Goal: Information Seeking & Learning: Compare options

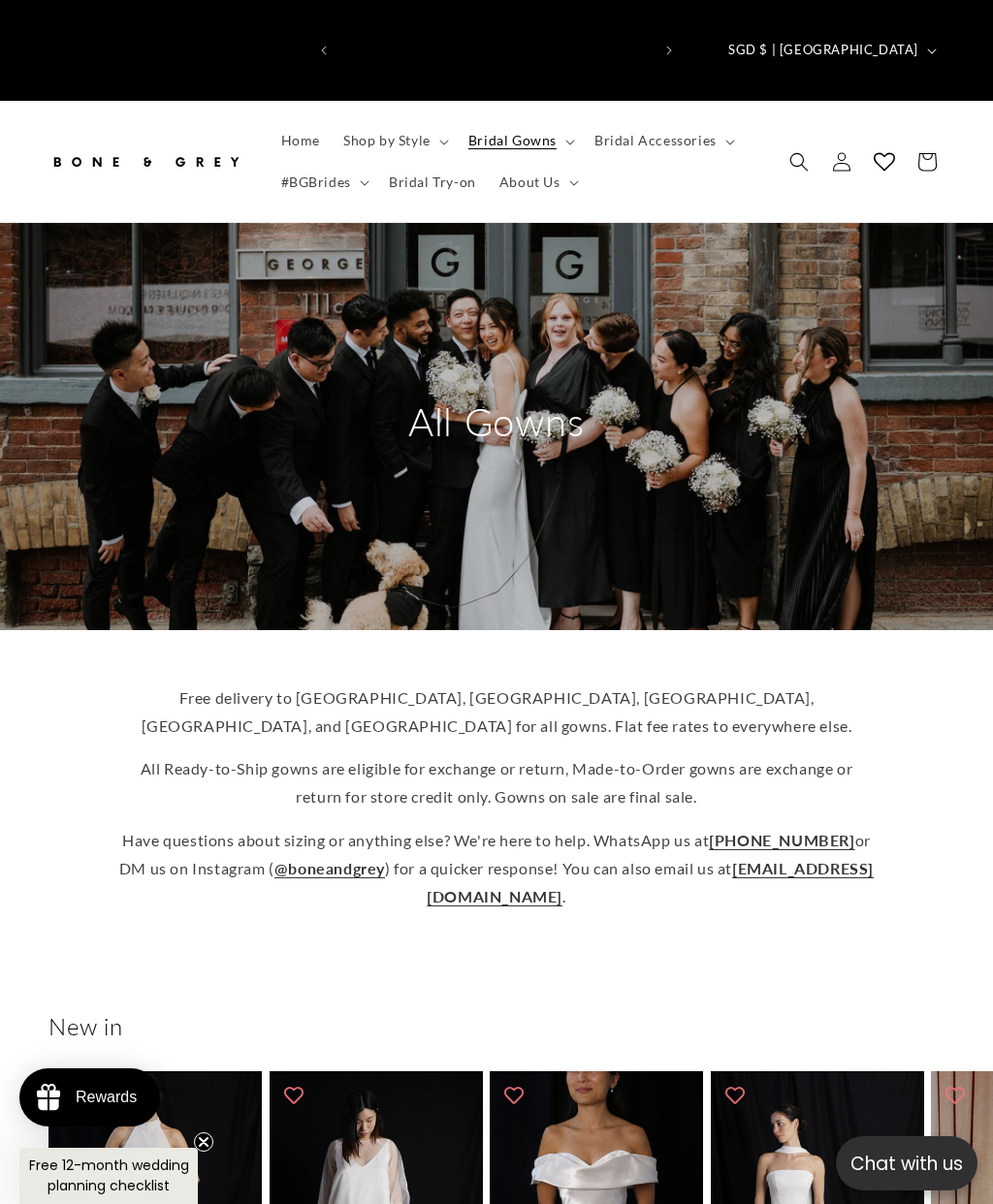
scroll to position [0, 310]
click at [447, 139] on icon at bounding box center [444, 142] width 10 height 6
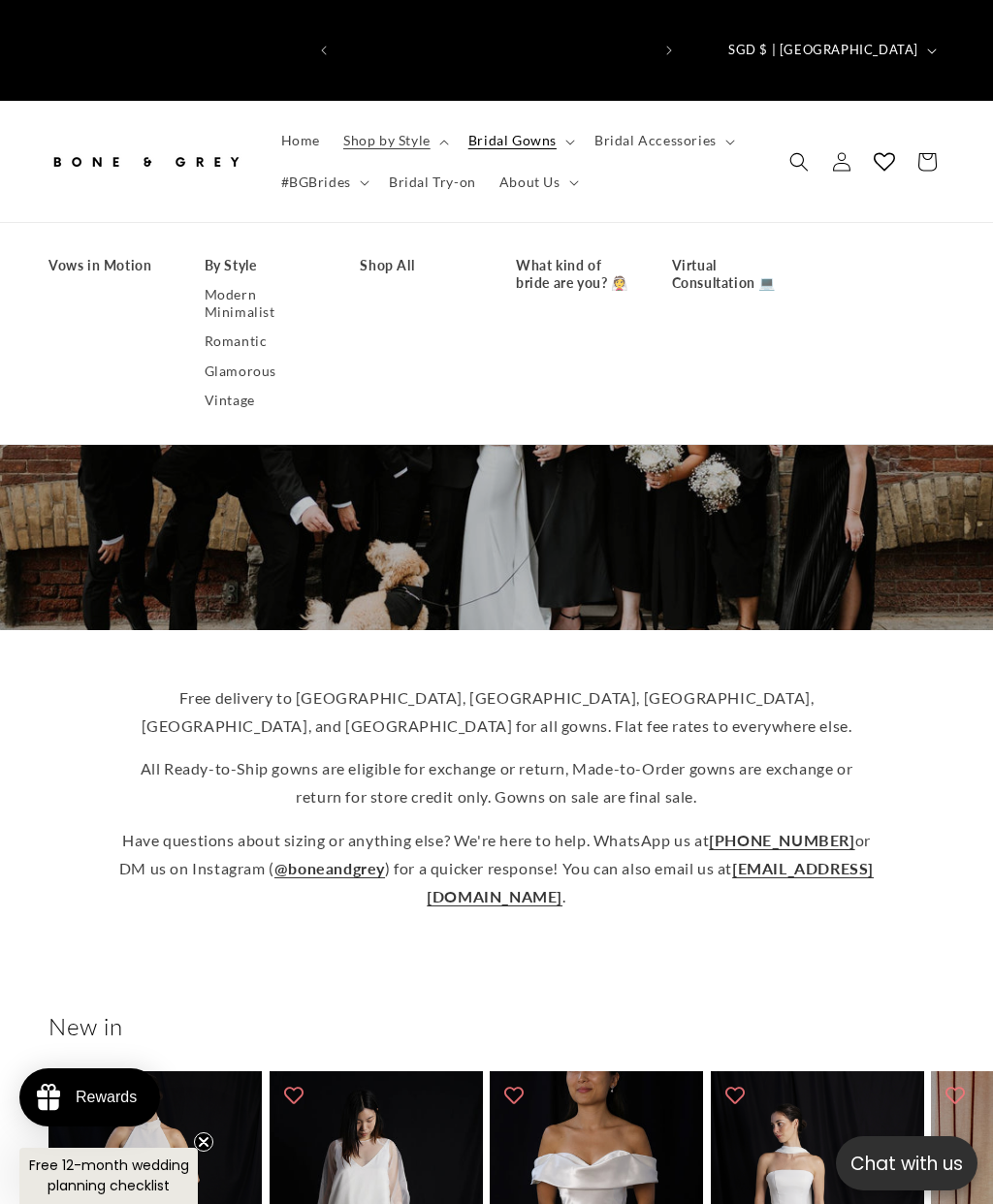
scroll to position [0, 620]
click at [254, 280] on link "Modern Minimalist" at bounding box center [262, 302] width 117 height 46
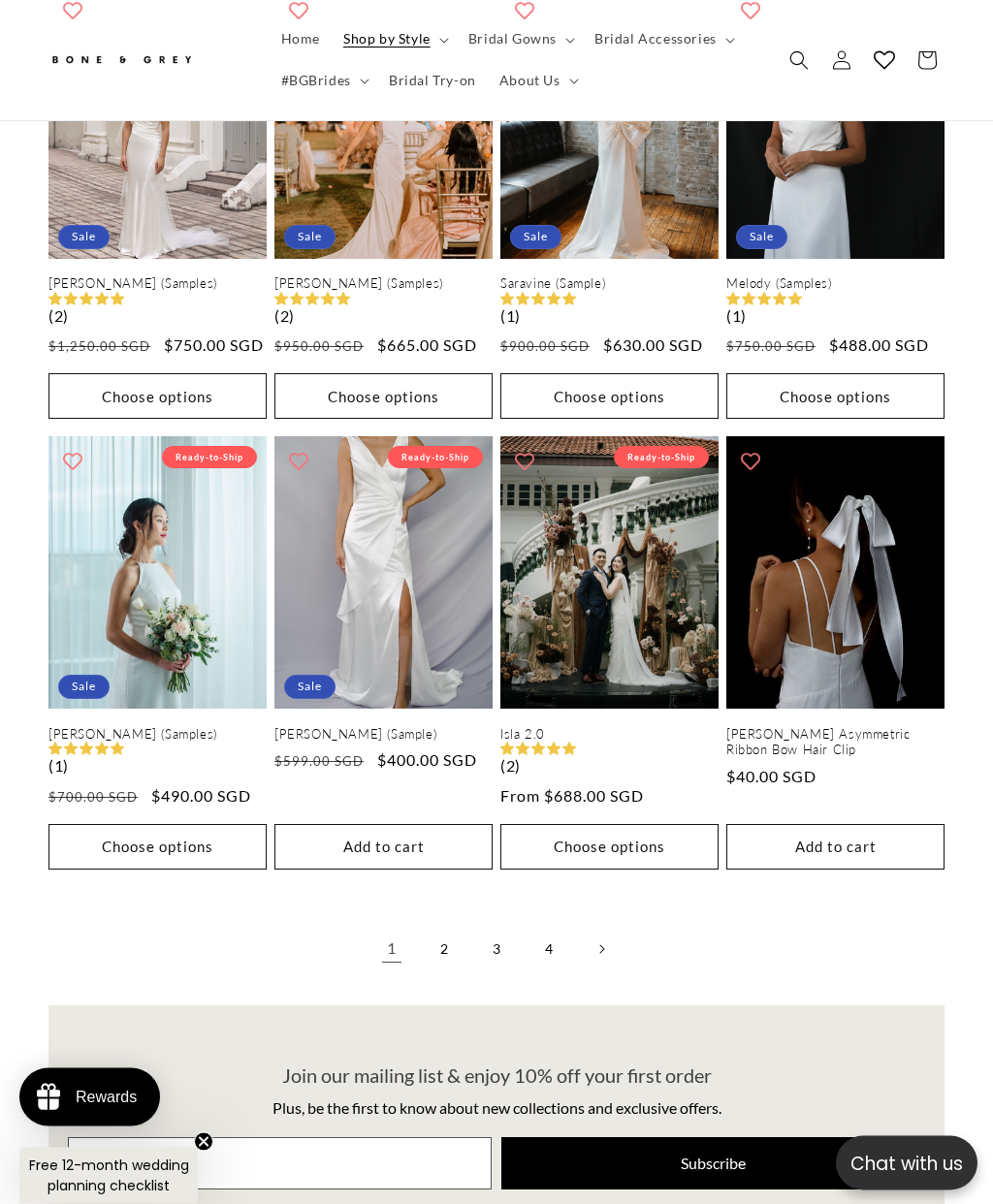
scroll to position [3055, 0]
click at [446, 928] on link "2" at bounding box center [444, 949] width 42 height 42
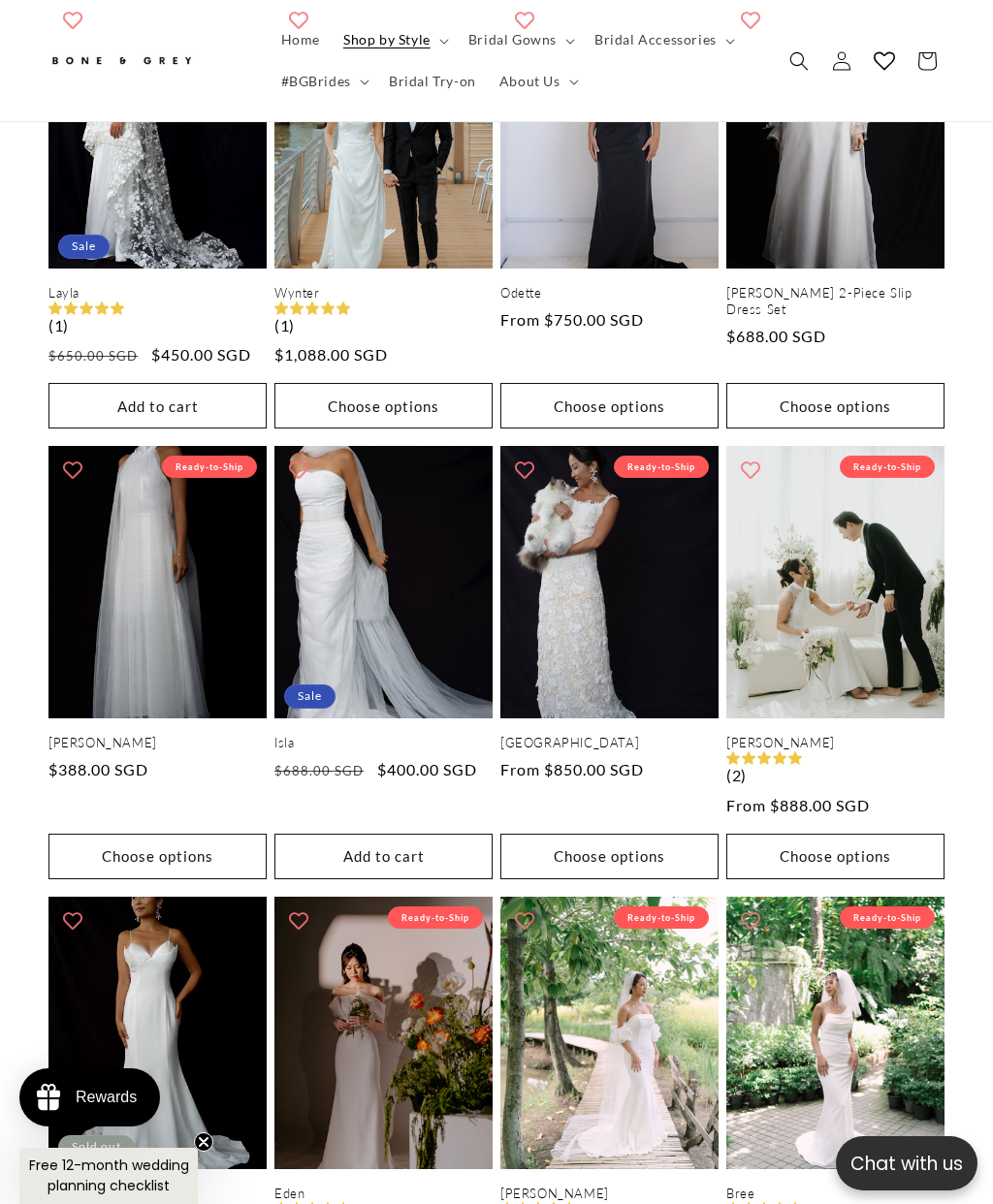
scroll to position [0, 620]
click at [652, 735] on link "Florence" at bounding box center [610, 742] width 218 height 17
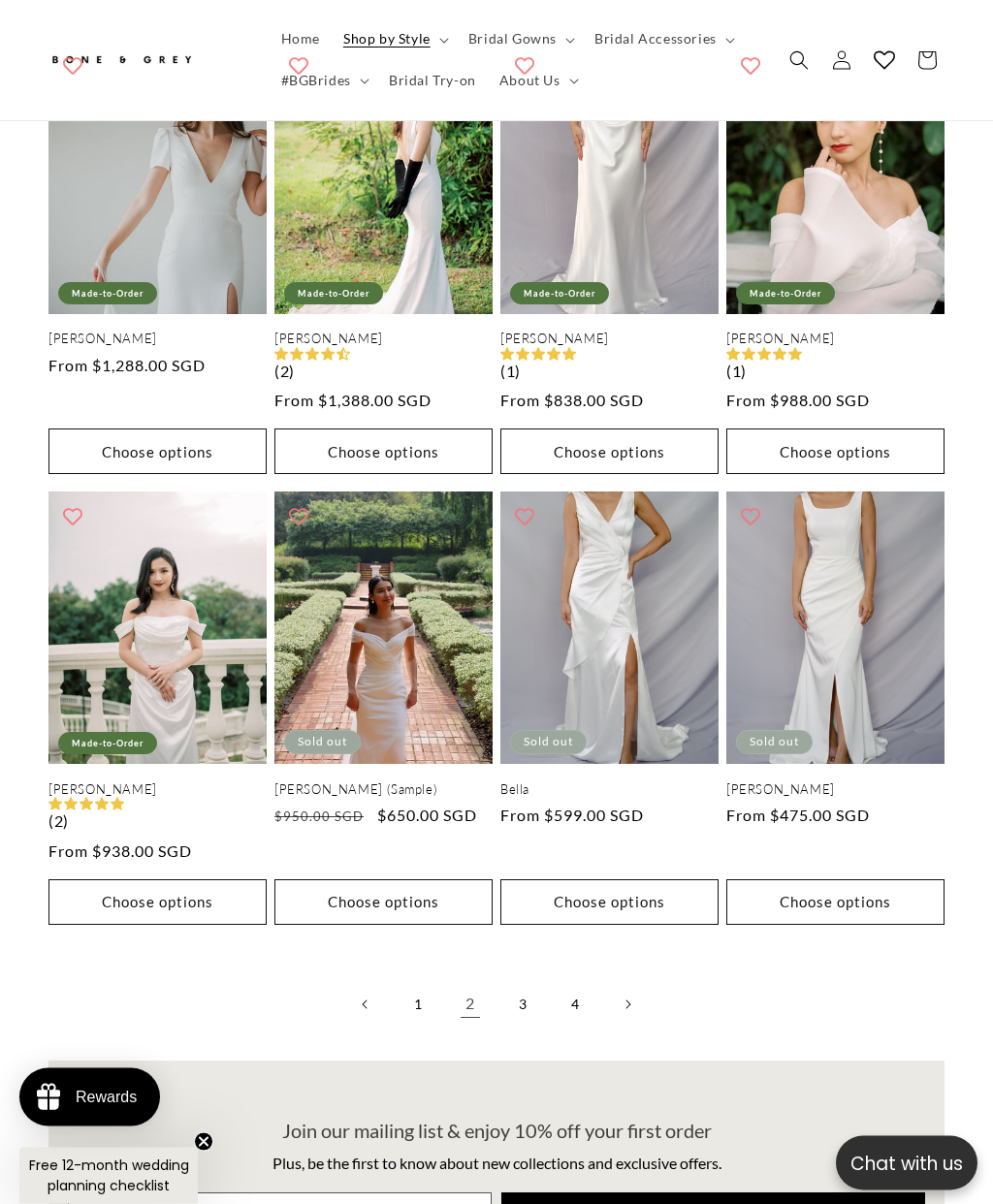
scroll to position [3000, 0]
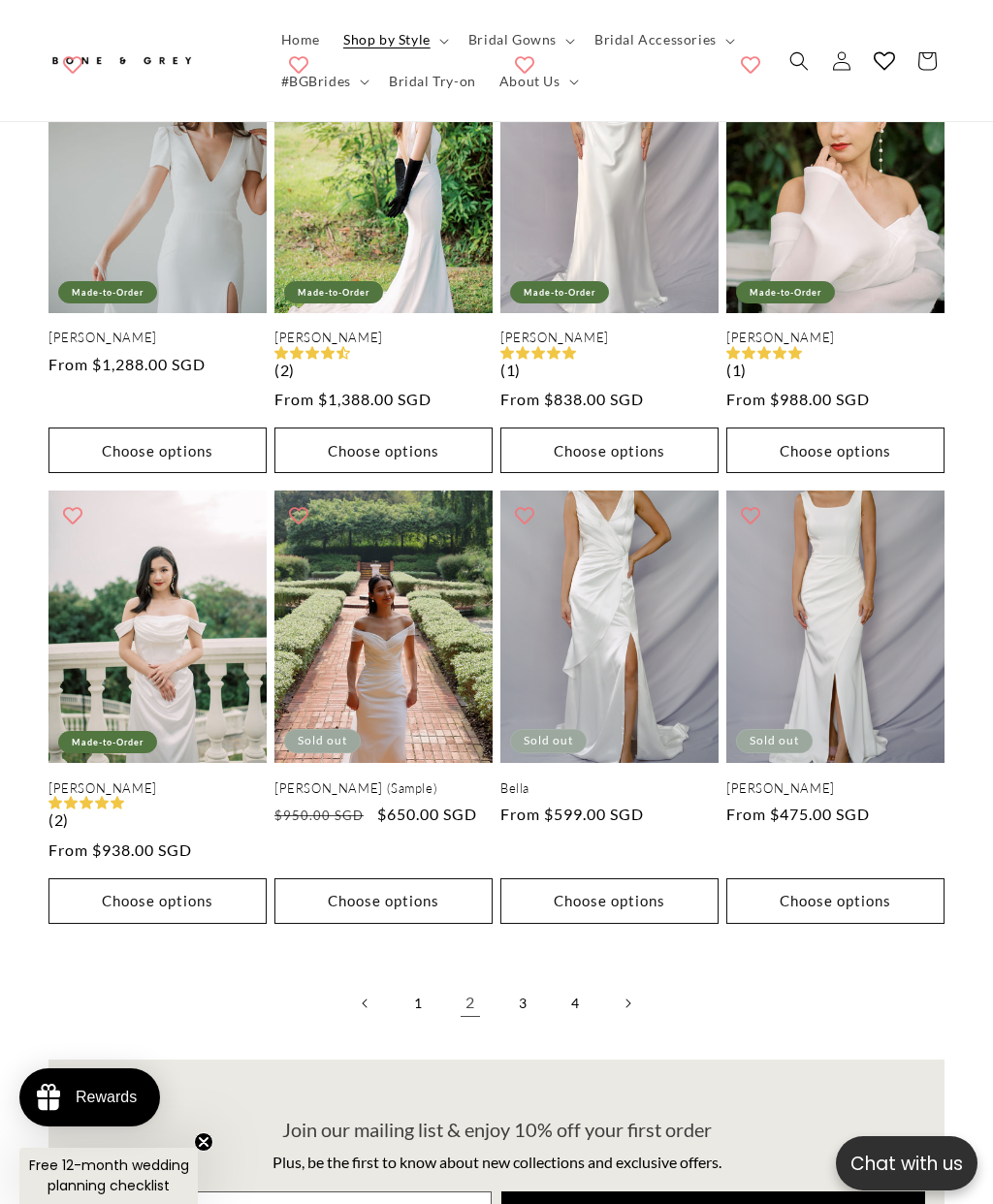
click at [531, 982] on link "3" at bounding box center [523, 1003] width 42 height 42
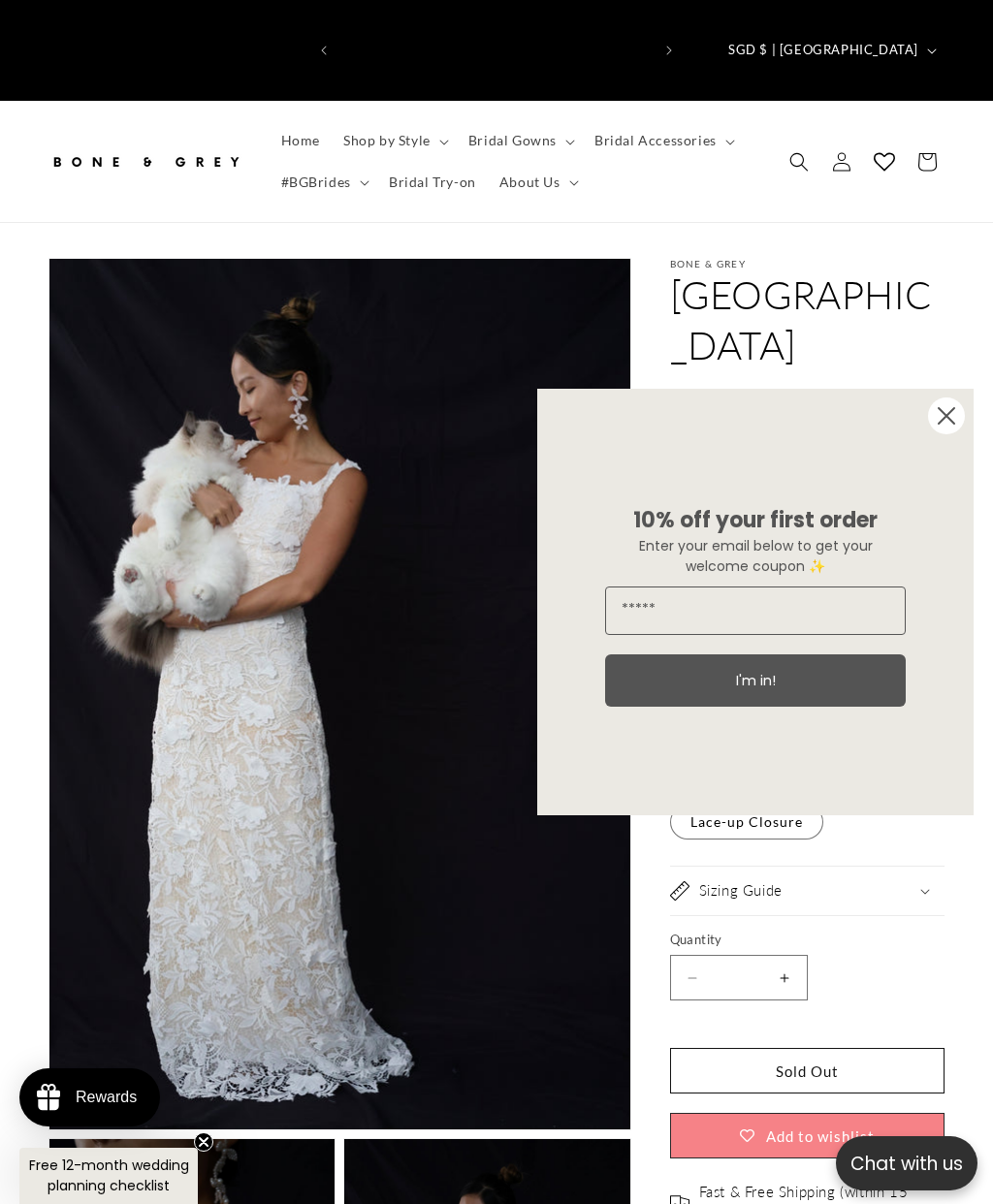
scroll to position [0, 310]
click at [947, 417] on icon "Close dialog" at bounding box center [947, 416] width 16 height 16
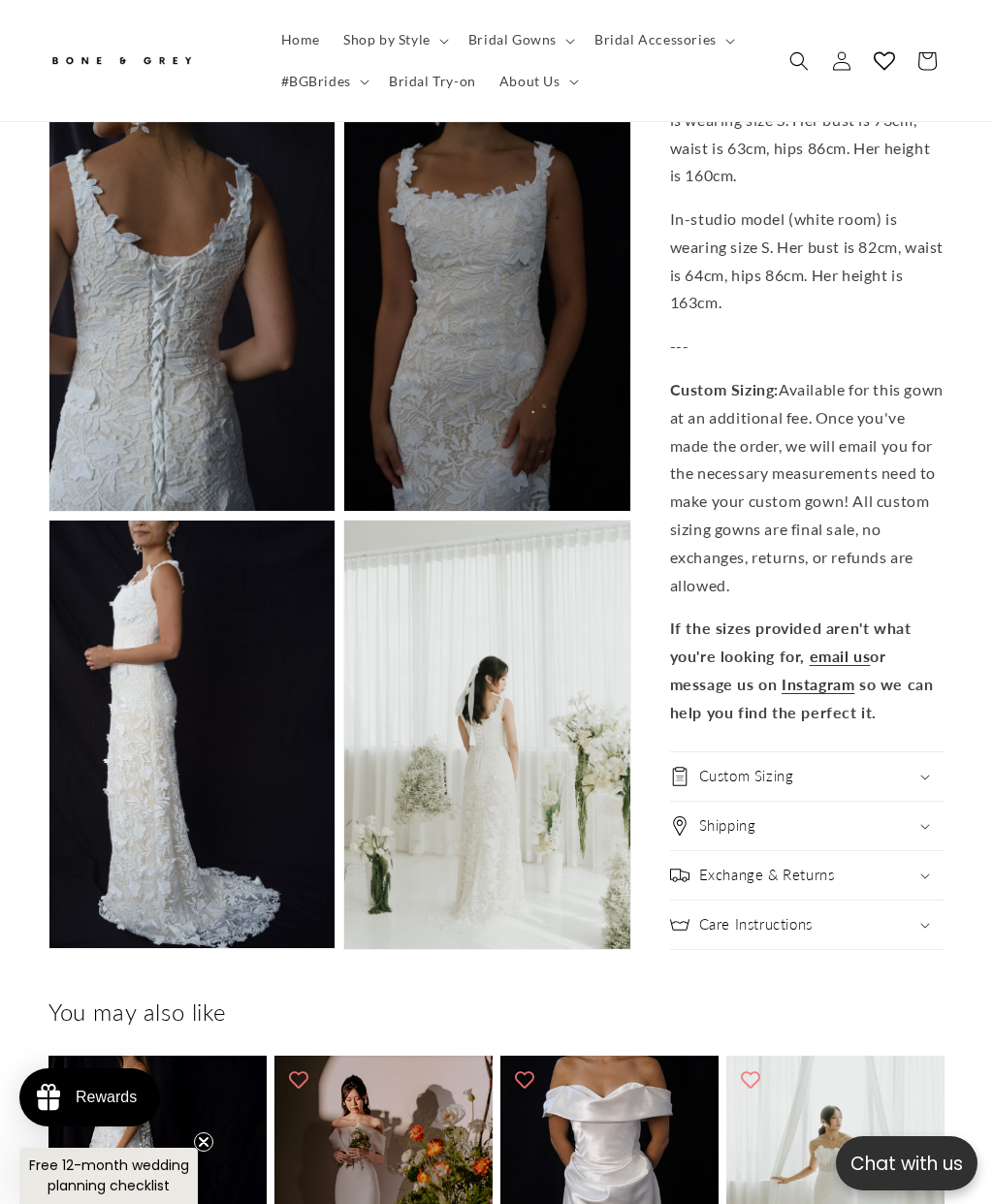
scroll to position [2124, 0]
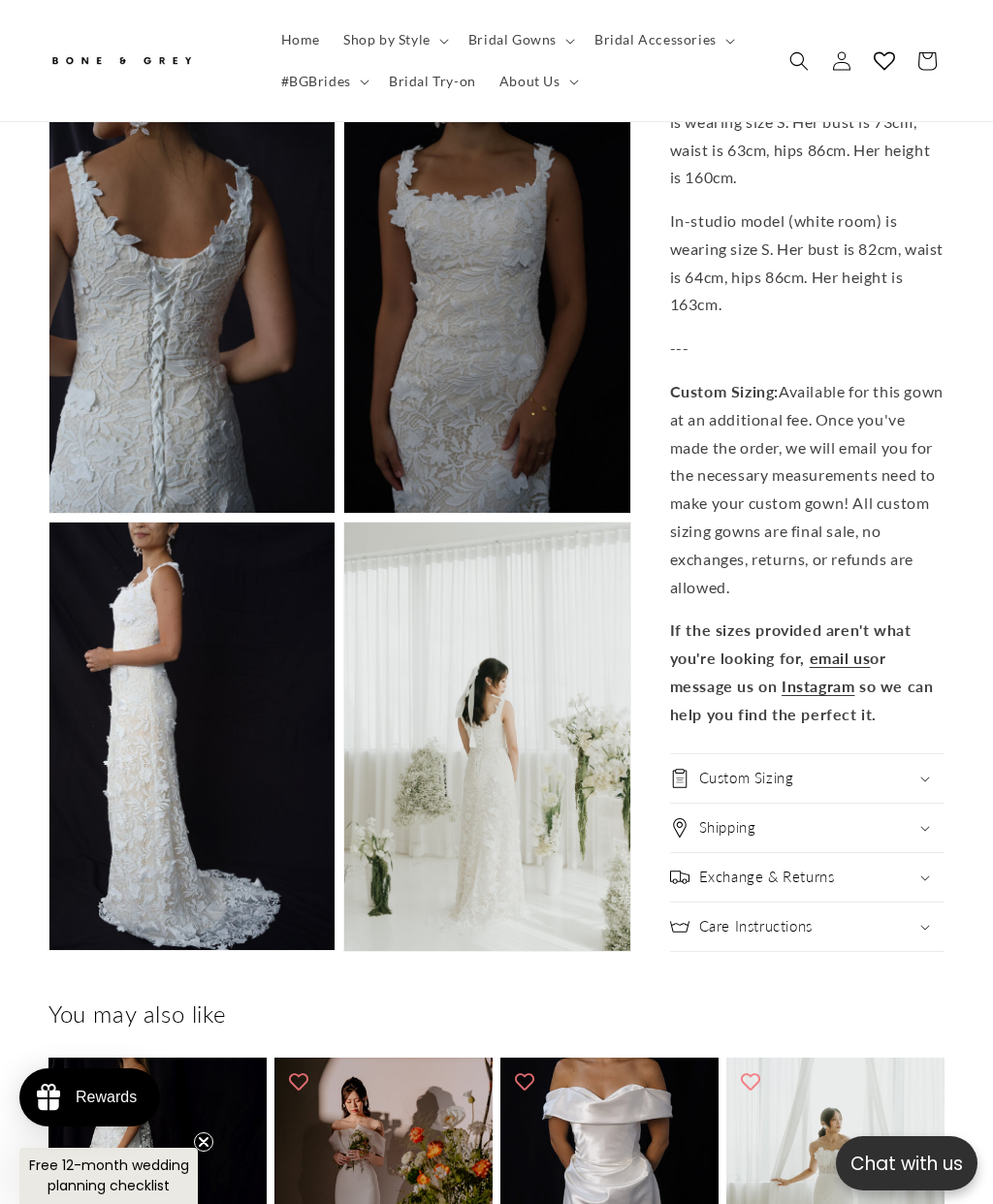
click at [932, 769] on div "Custom Sizing" at bounding box center [806, 779] width 274 height 20
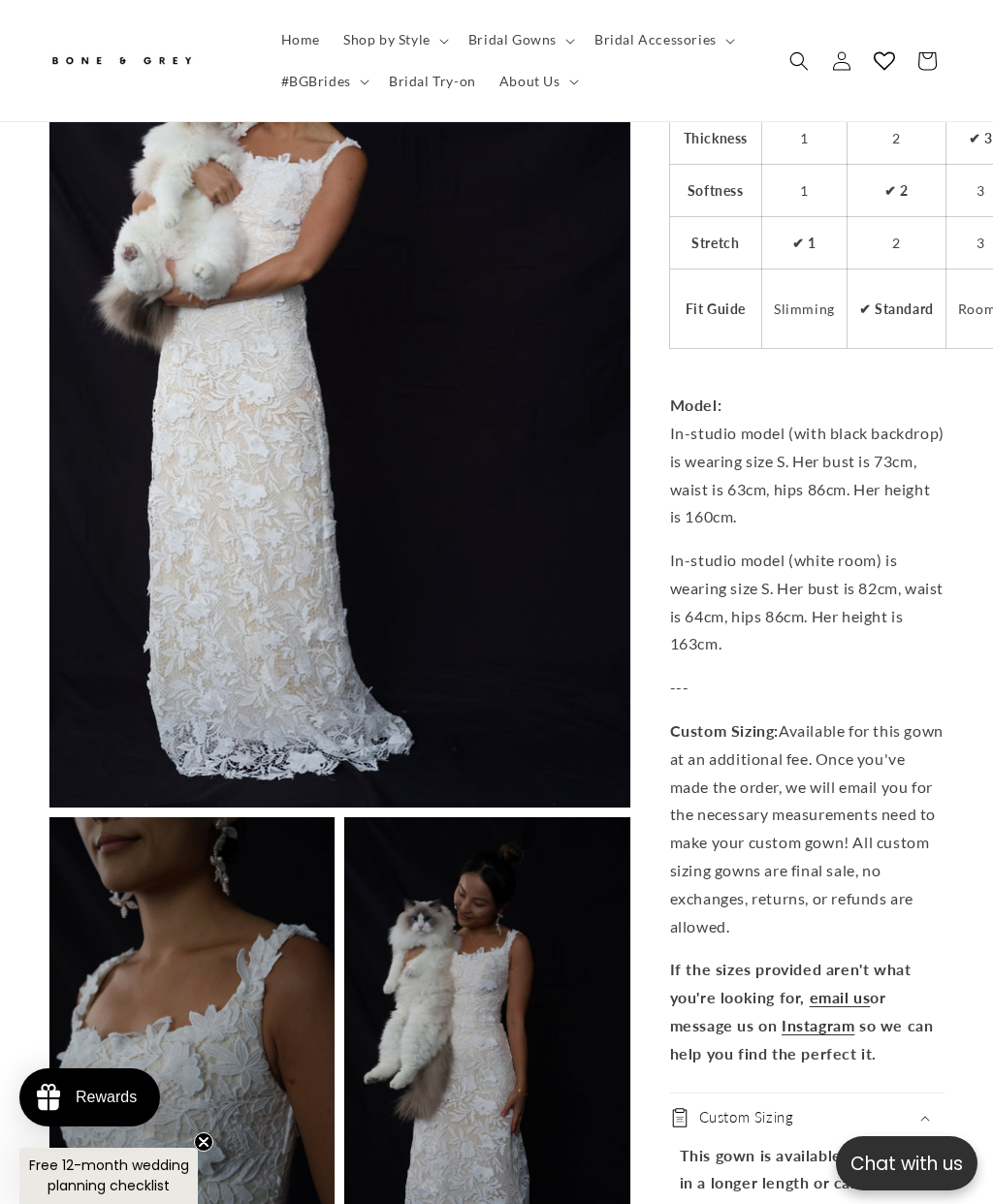
scroll to position [1779, 0]
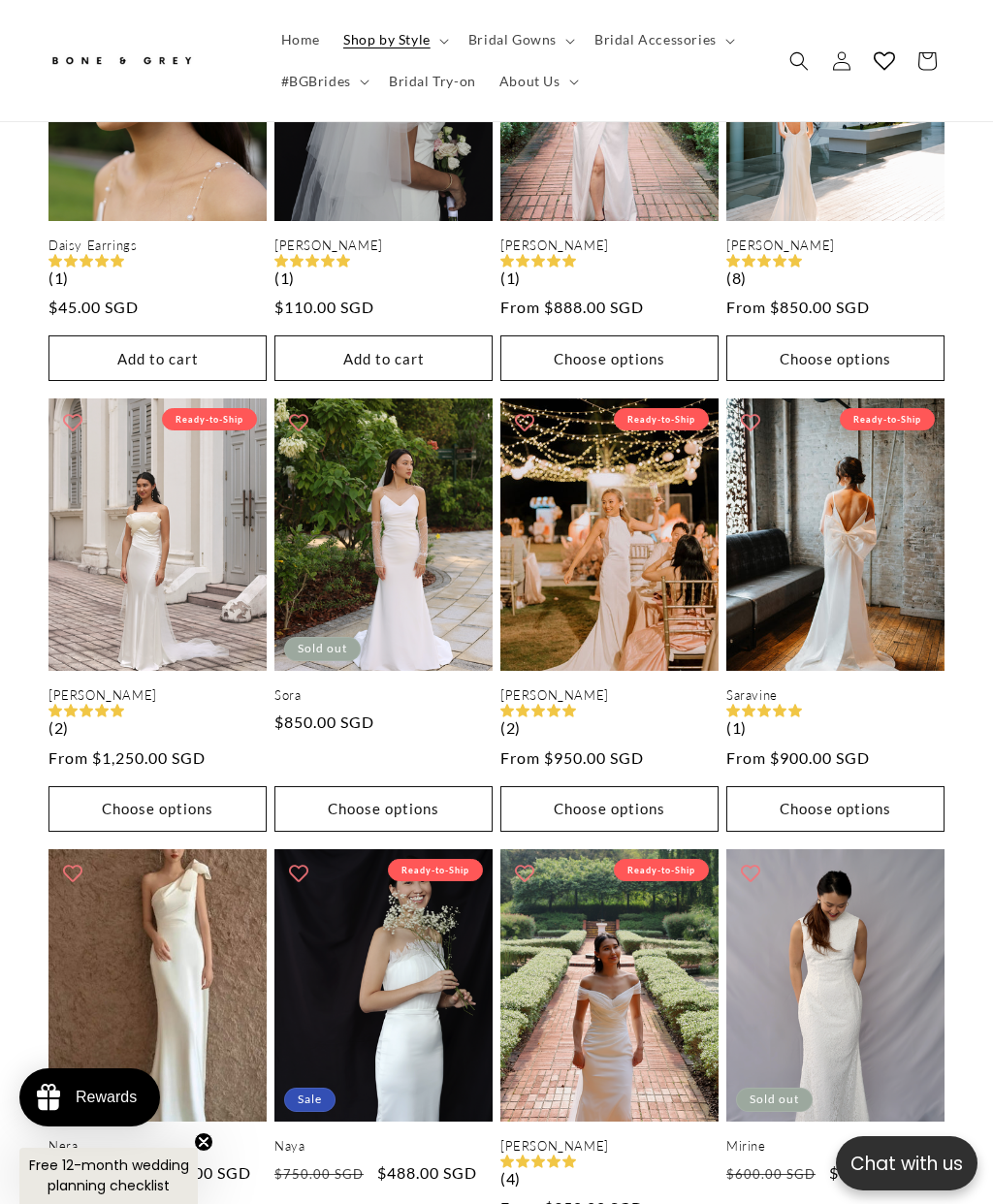
scroll to position [2205, 0]
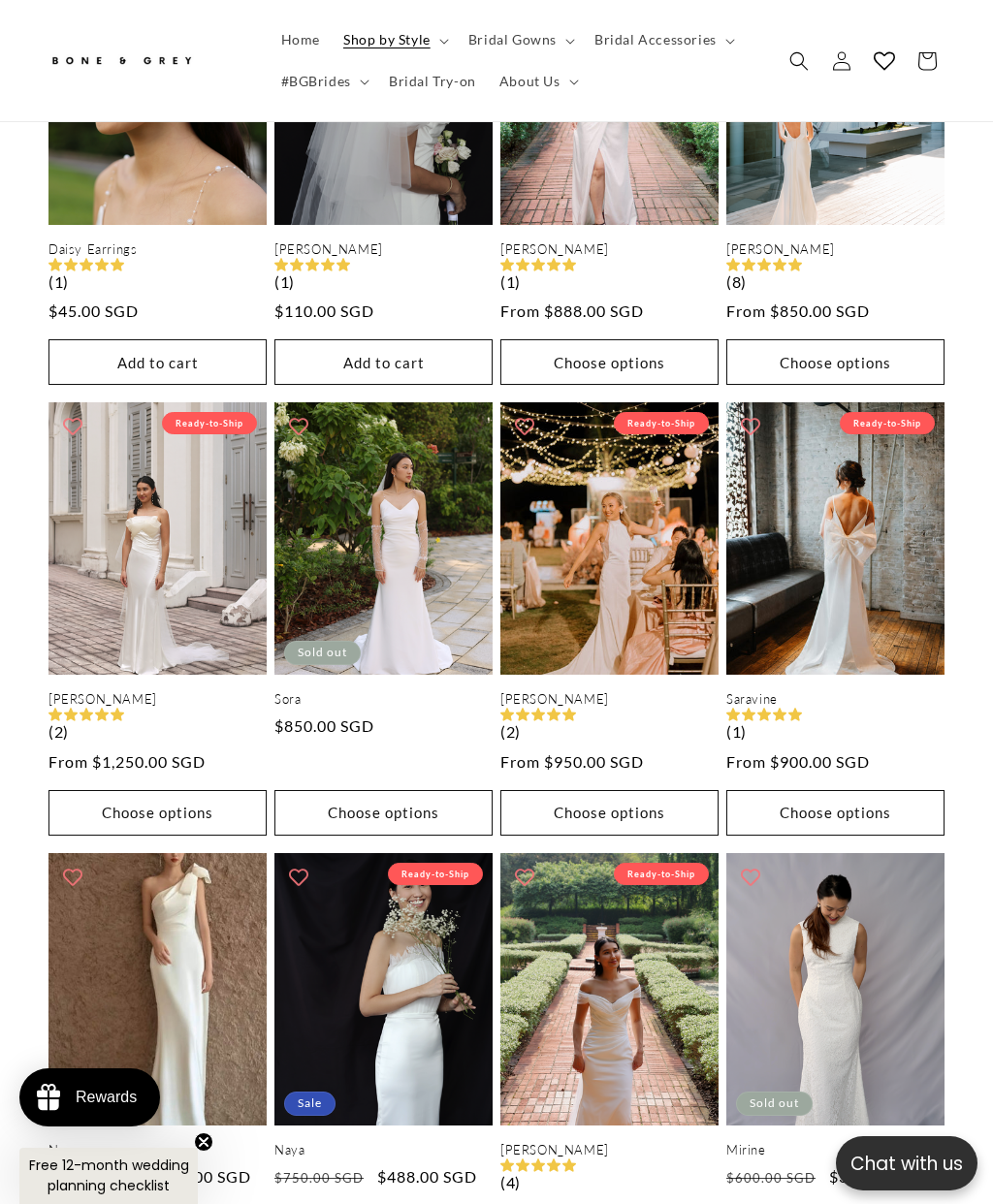
click at [424, 38] on span "Shop by Style" at bounding box center [387, 40] width 87 height 18
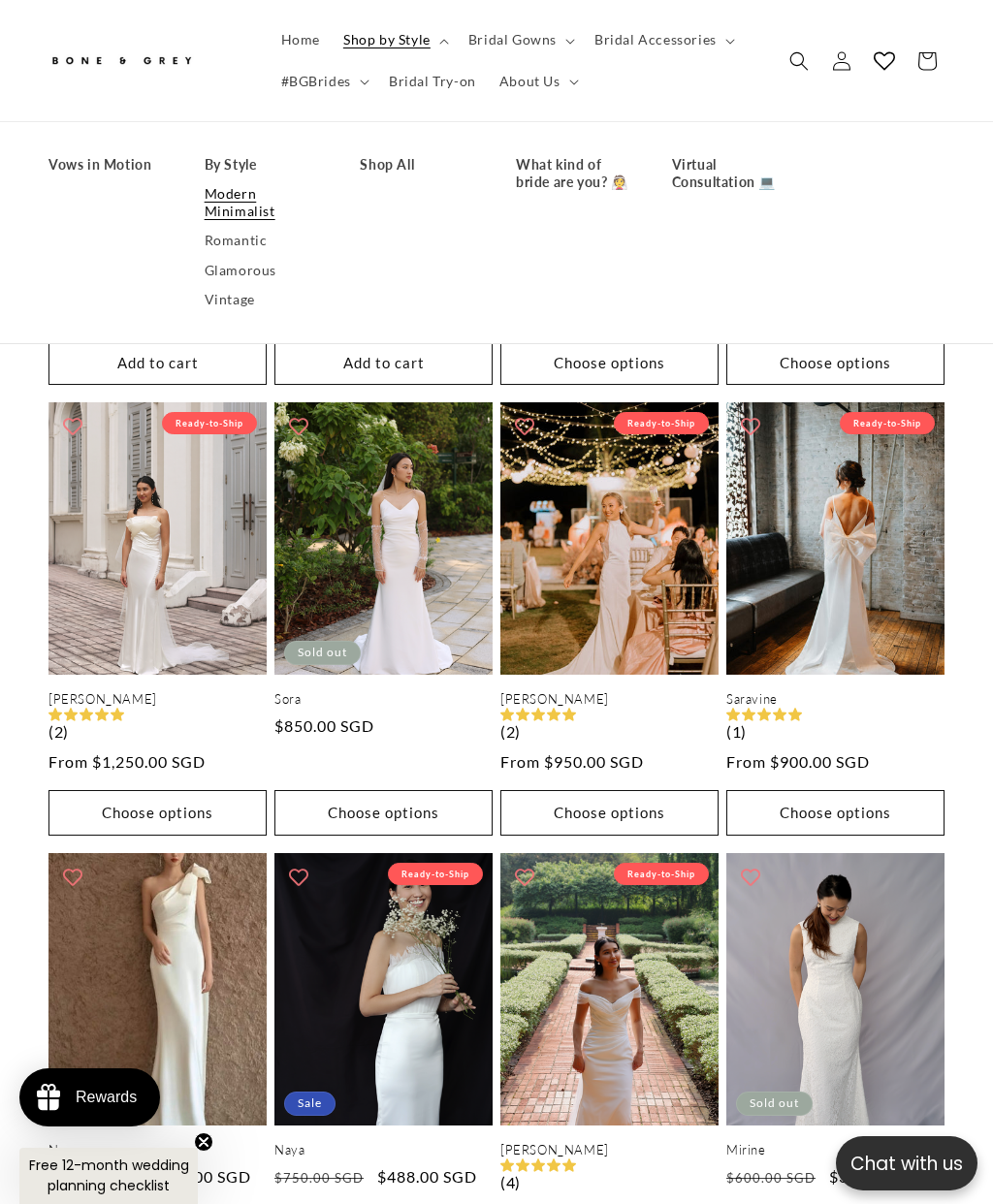
click at [246, 298] on link "Vintage" at bounding box center [262, 299] width 117 height 29
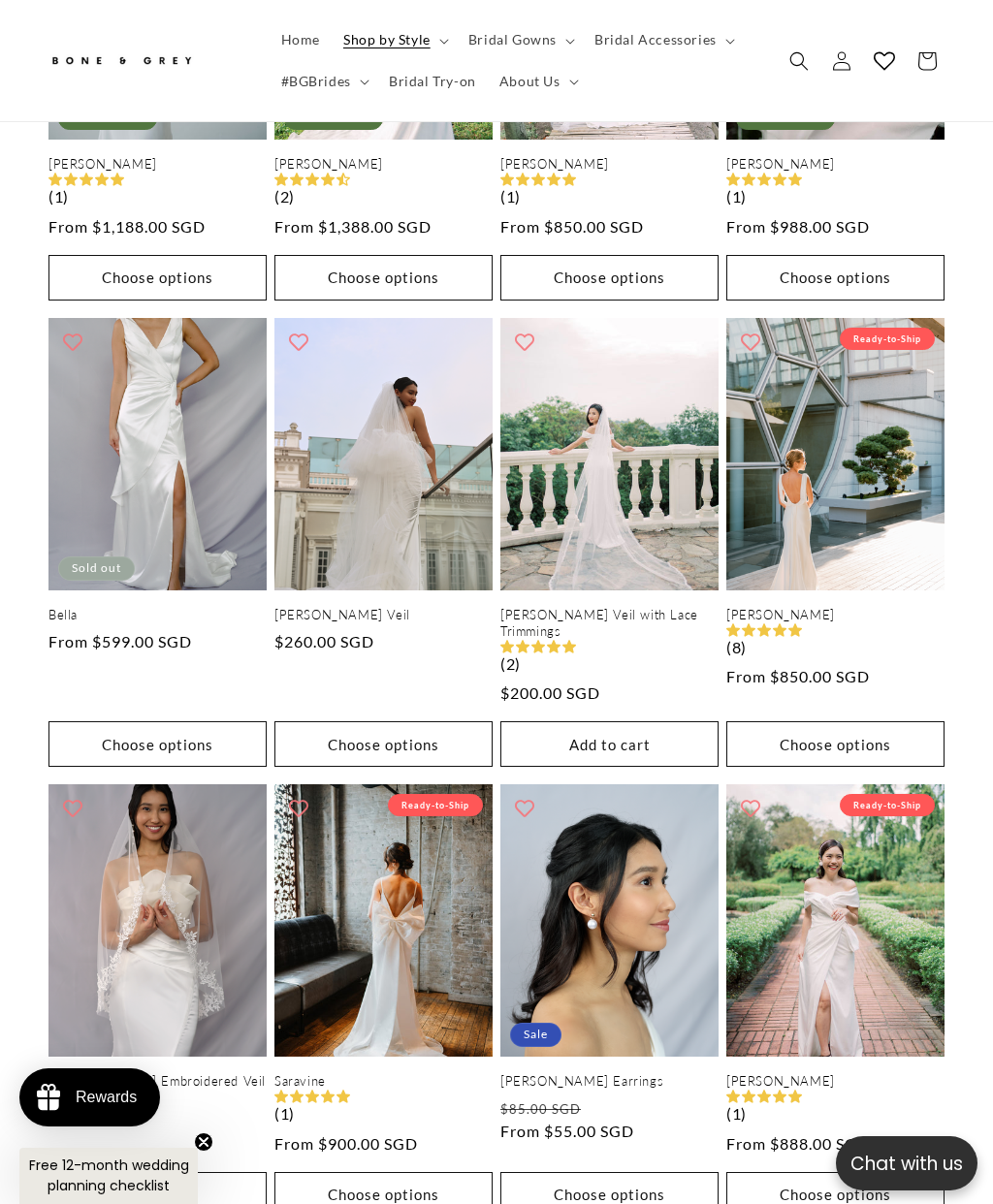
scroll to position [0, 310]
click at [876, 607] on link "[PERSON_NAME]" at bounding box center [836, 615] width 218 height 17
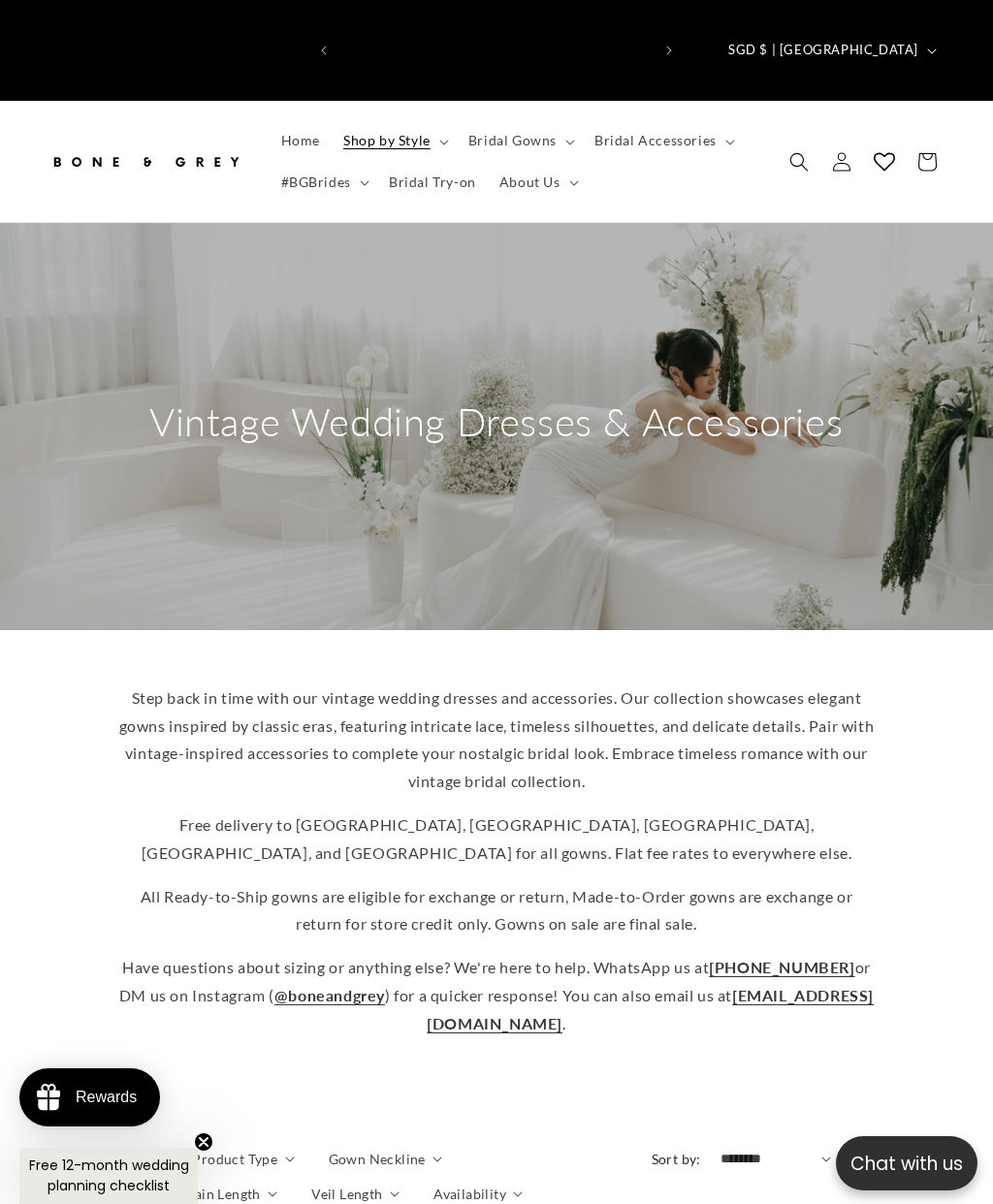
scroll to position [0, 0]
click at [559, 120] on summary "Bridal Gowns" at bounding box center [520, 139] width 126 height 40
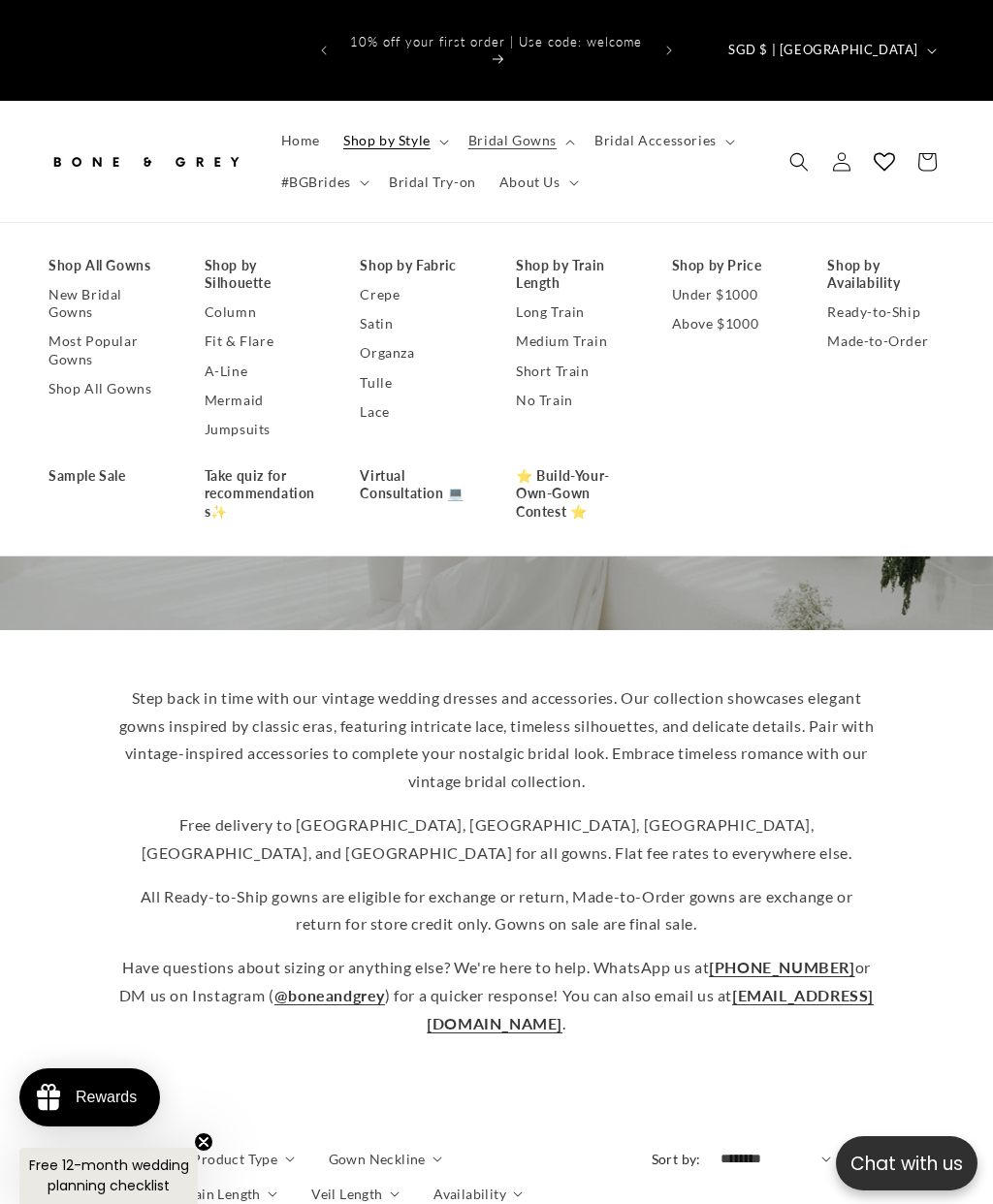
click at [548, 386] on link "No Train" at bounding box center [574, 401] width 117 height 29
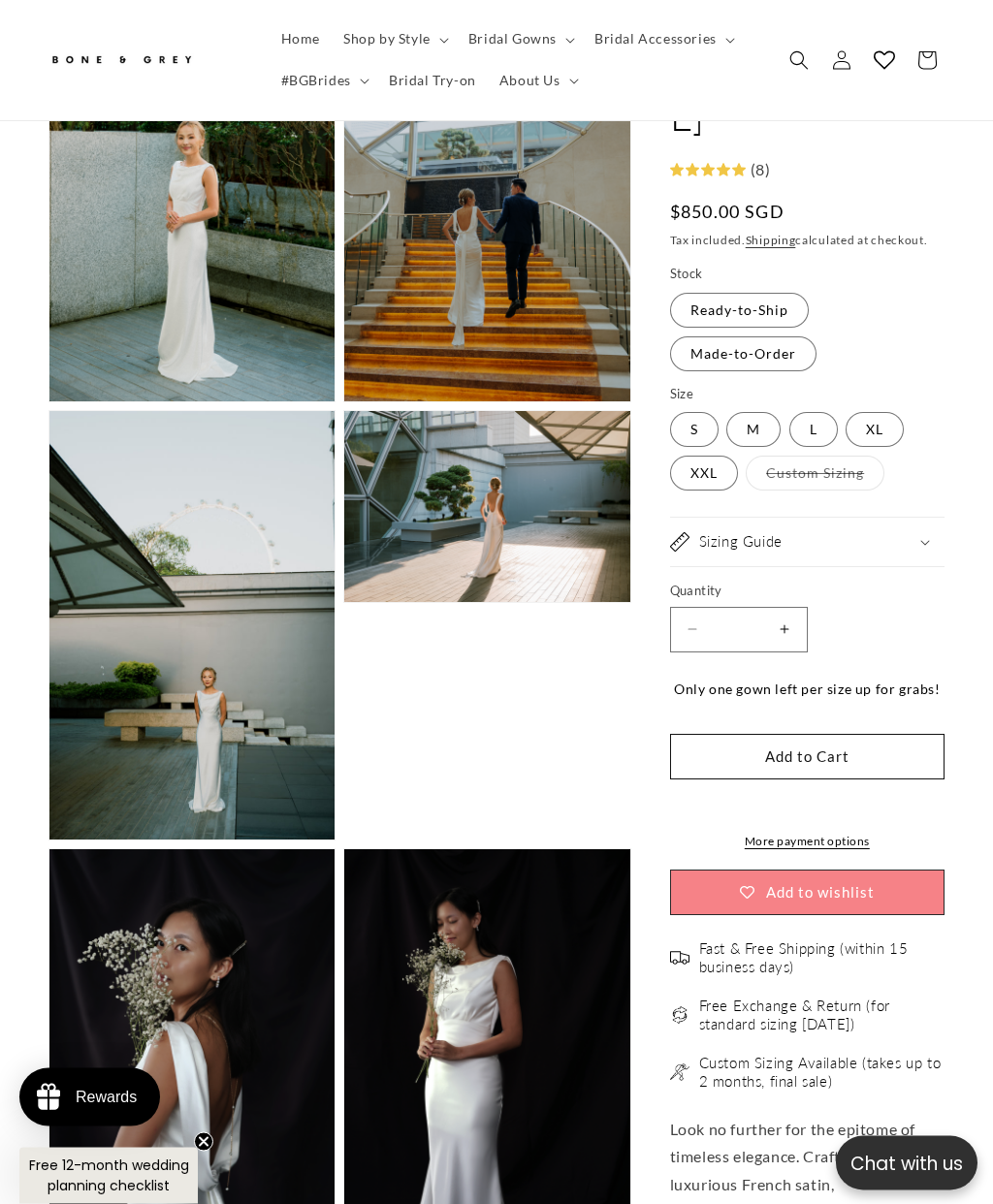
scroll to position [1147, 0]
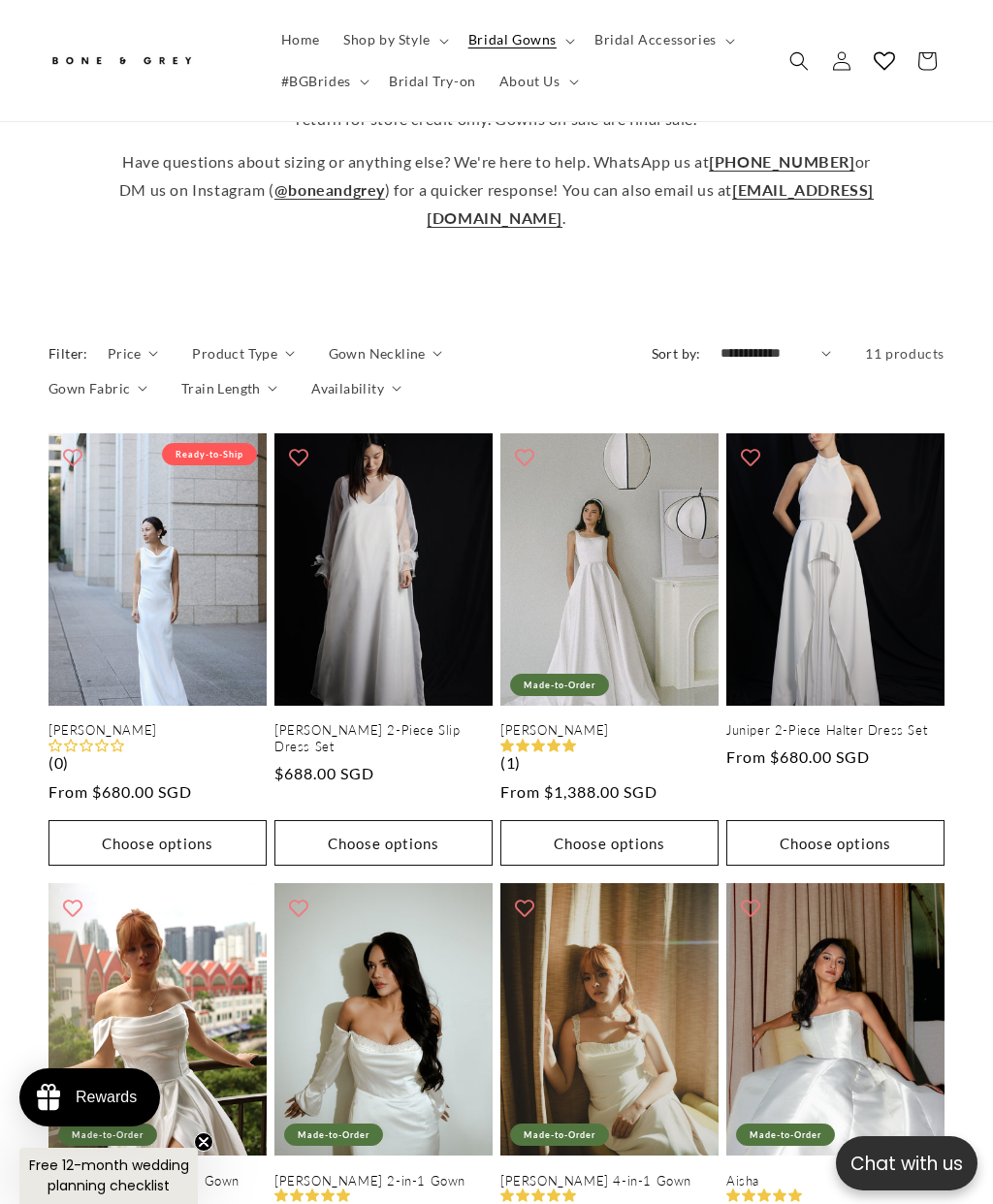
scroll to position [0, 310]
click at [639, 723] on link "Diana" at bounding box center [610, 731] width 218 height 17
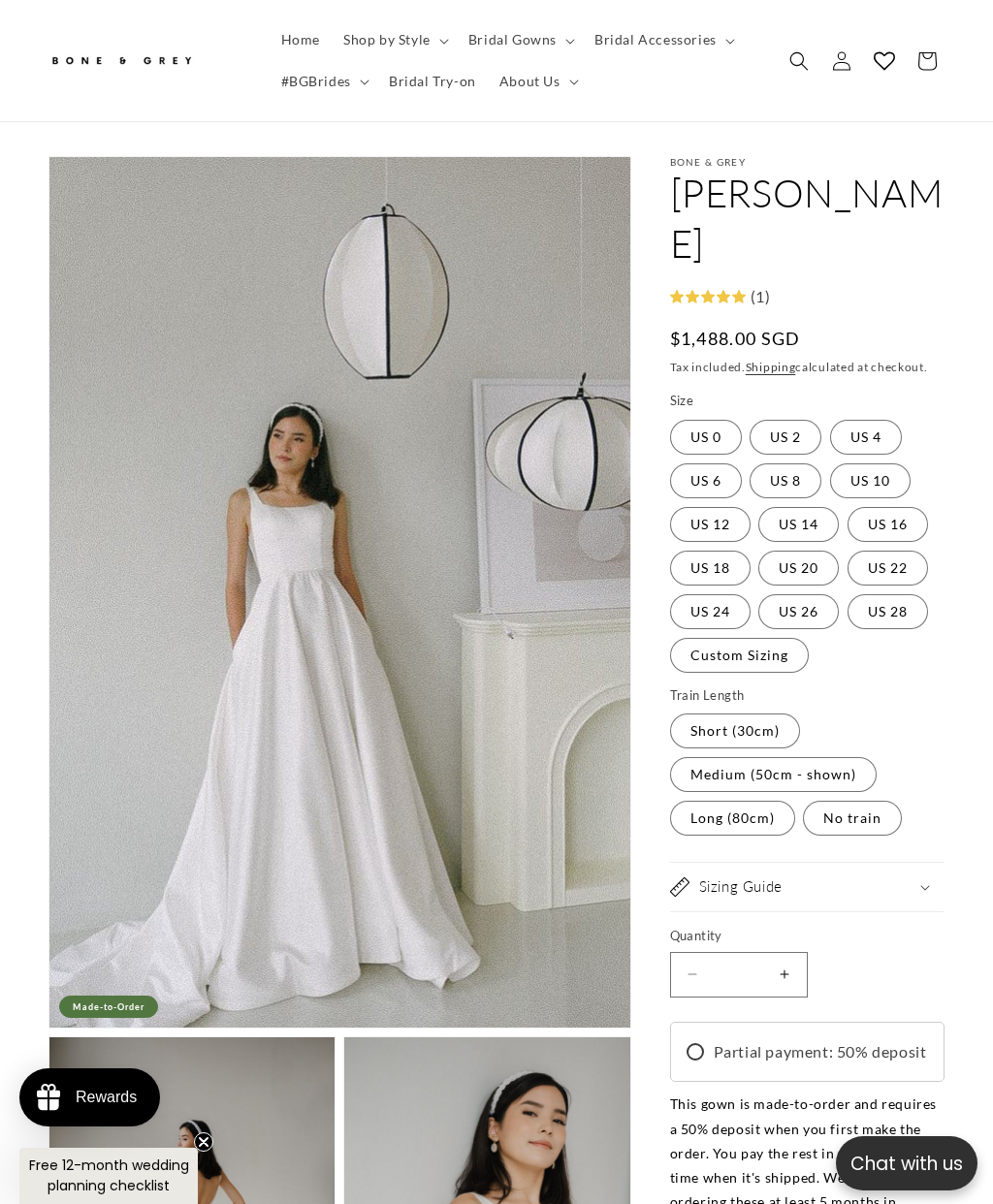
click at [553, 42] on span "Bridal Gowns" at bounding box center [513, 40] width 88 height 18
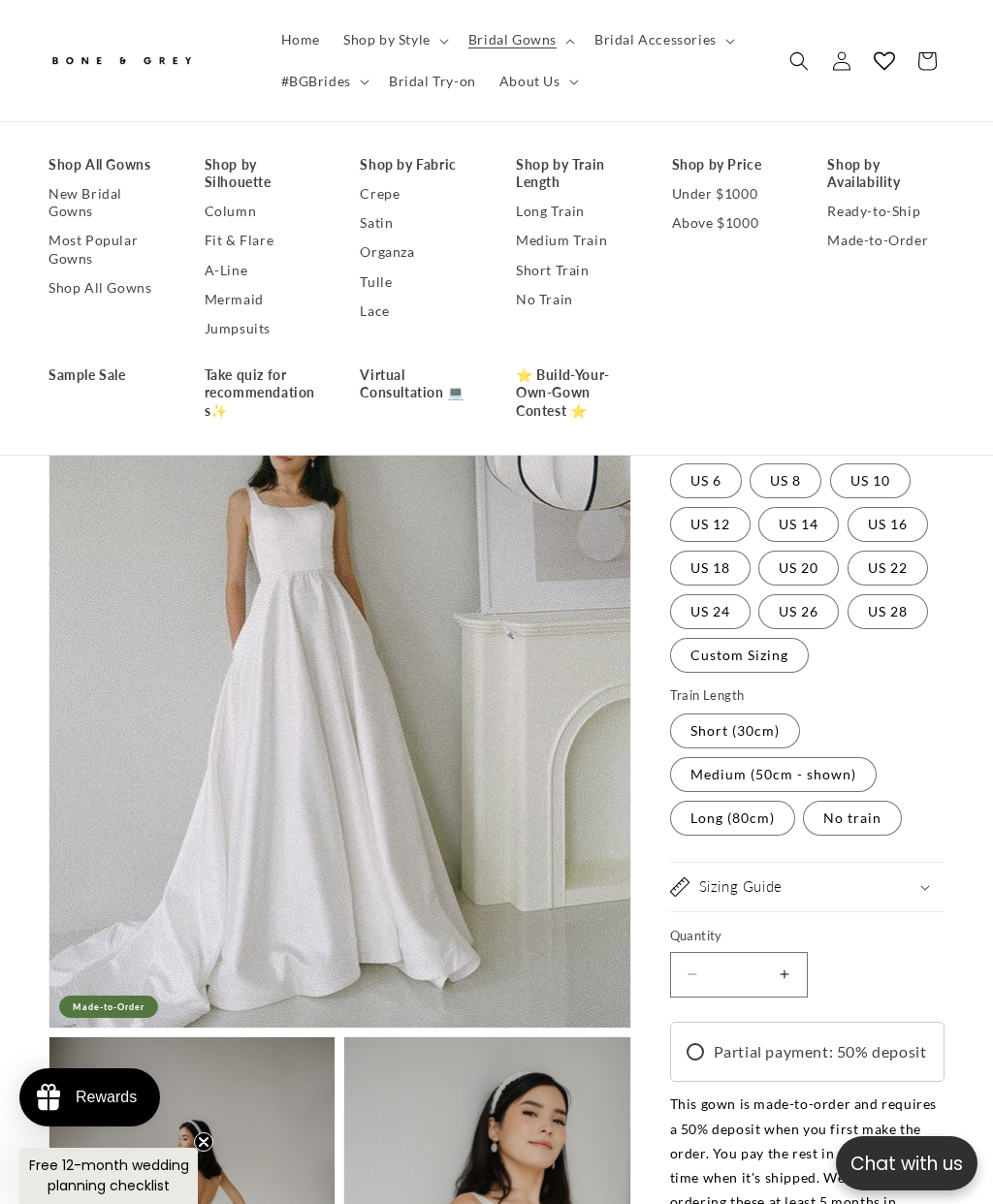
click at [571, 274] on link "Short Train" at bounding box center [574, 270] width 117 height 29
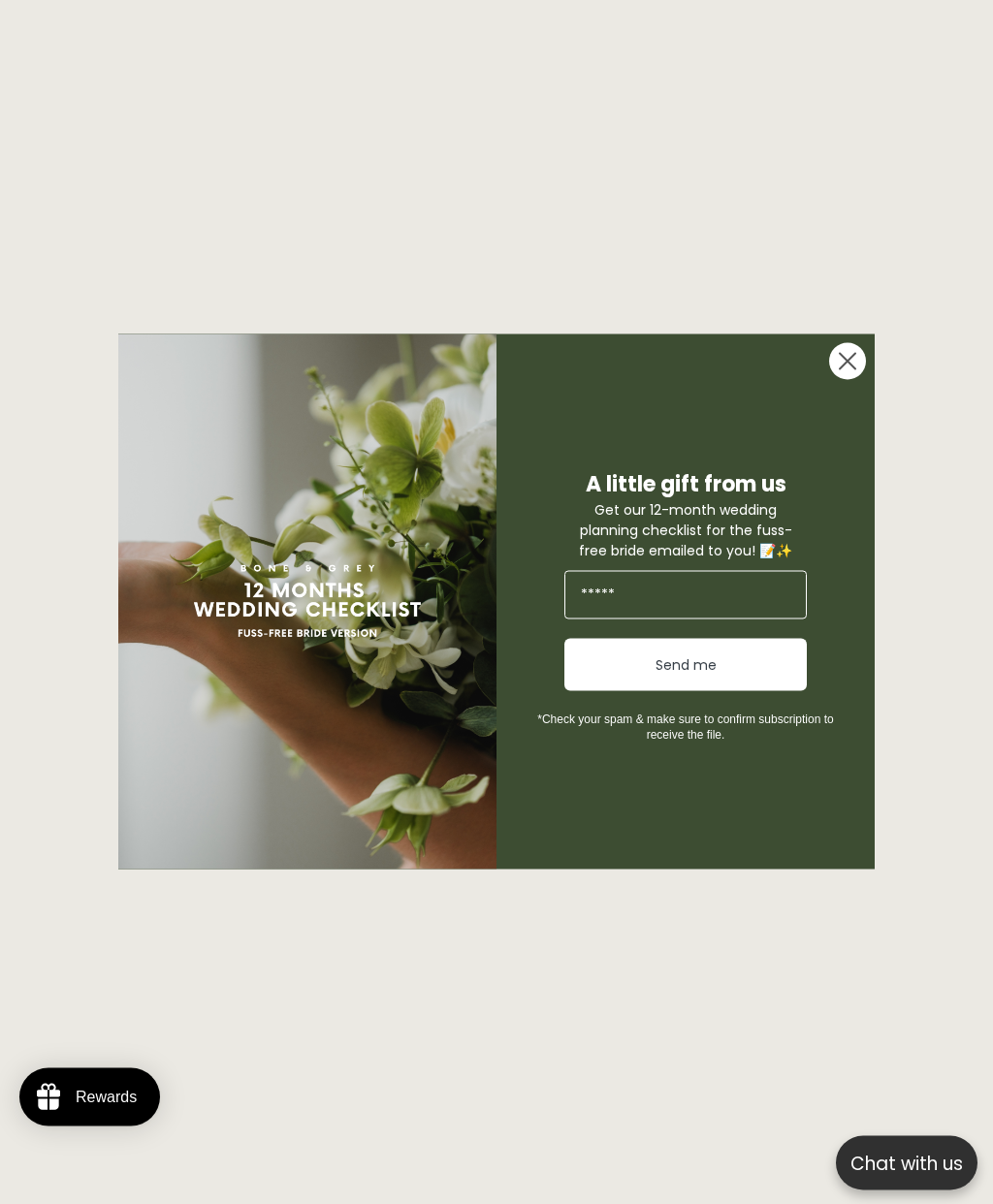
click at [850, 380] on circle "Close dialog" at bounding box center [848, 362] width 37 height 37
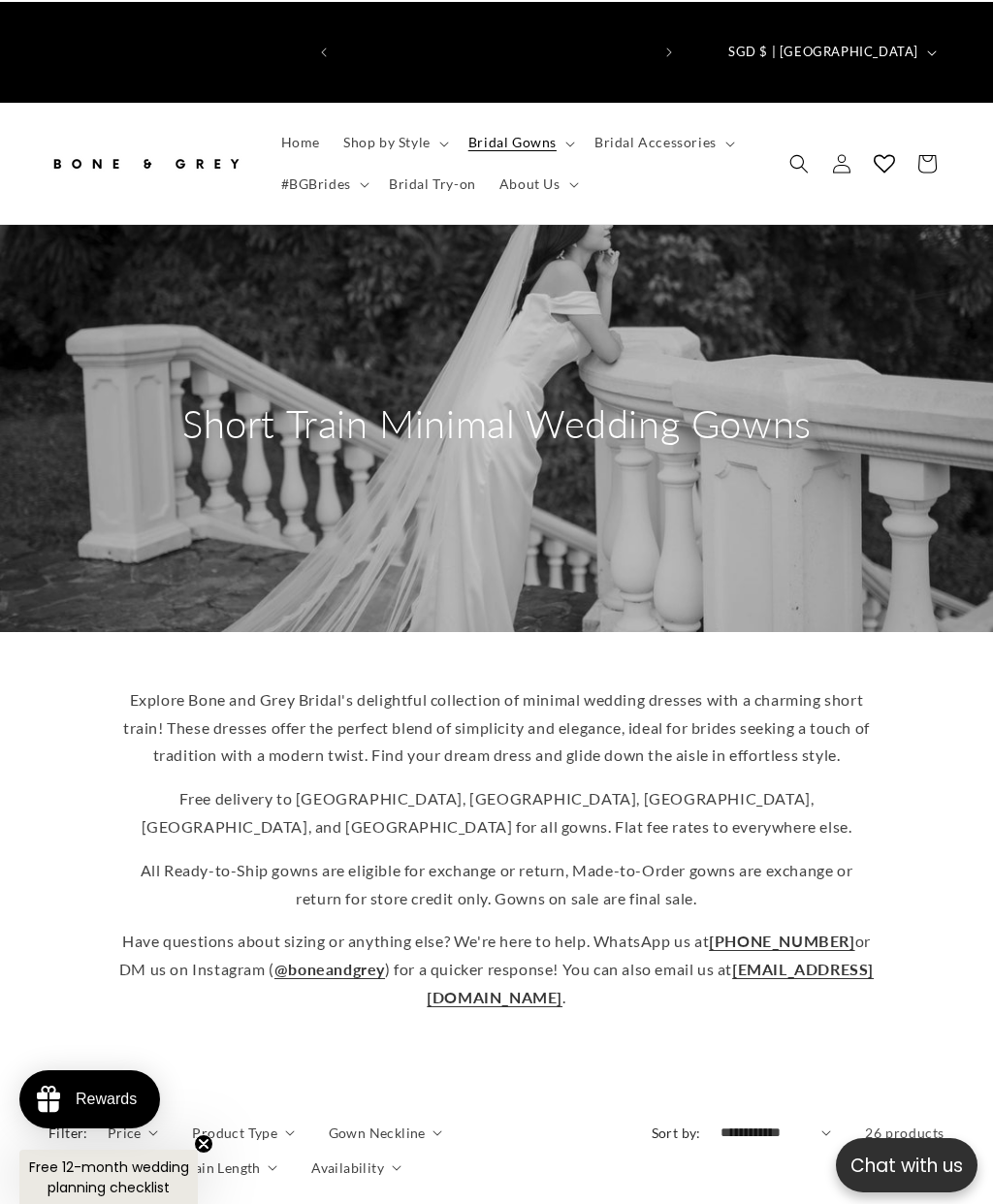
scroll to position [0, 310]
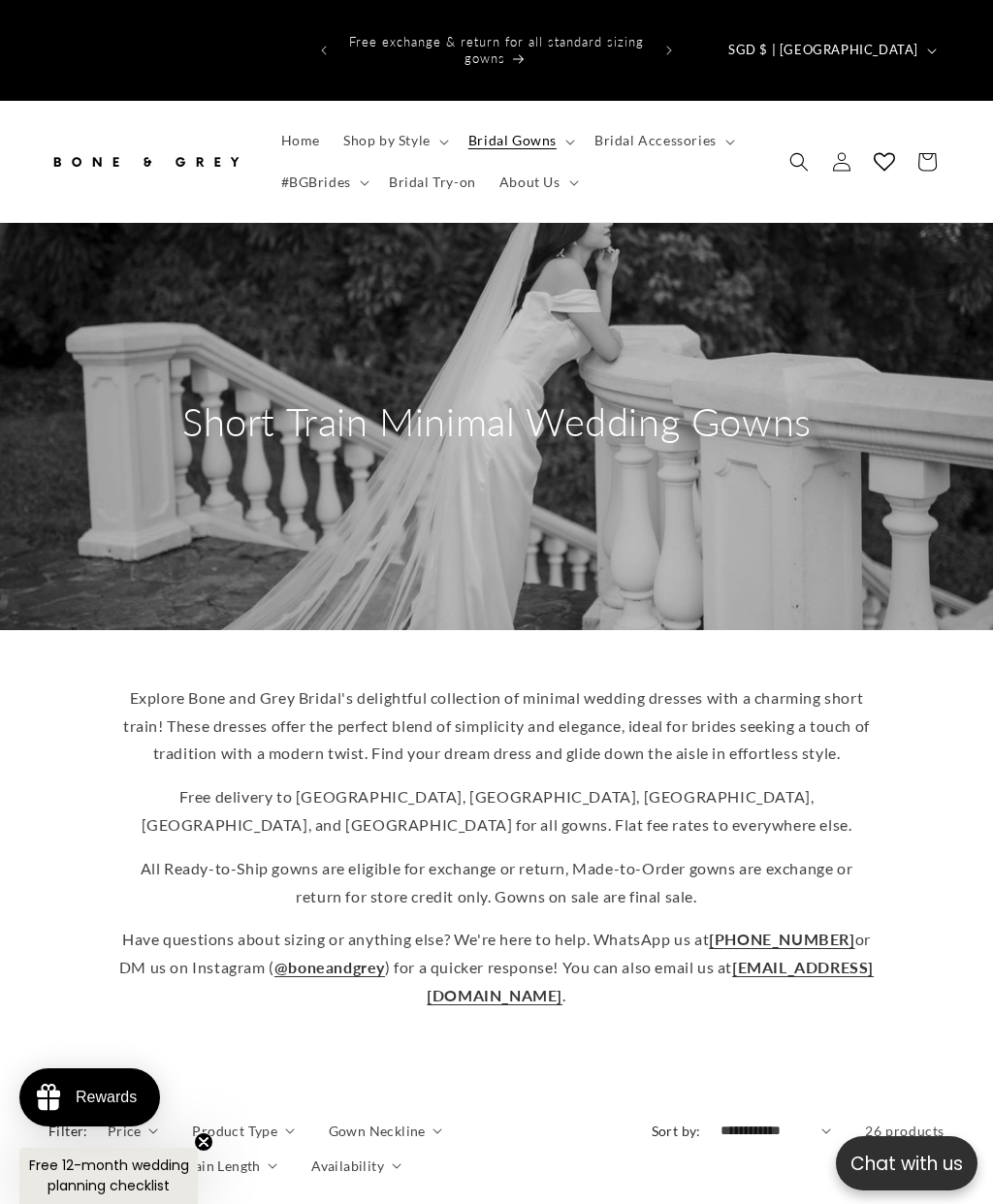
click at [435, 120] on summary "Shop by Style" at bounding box center [394, 139] width 125 height 40
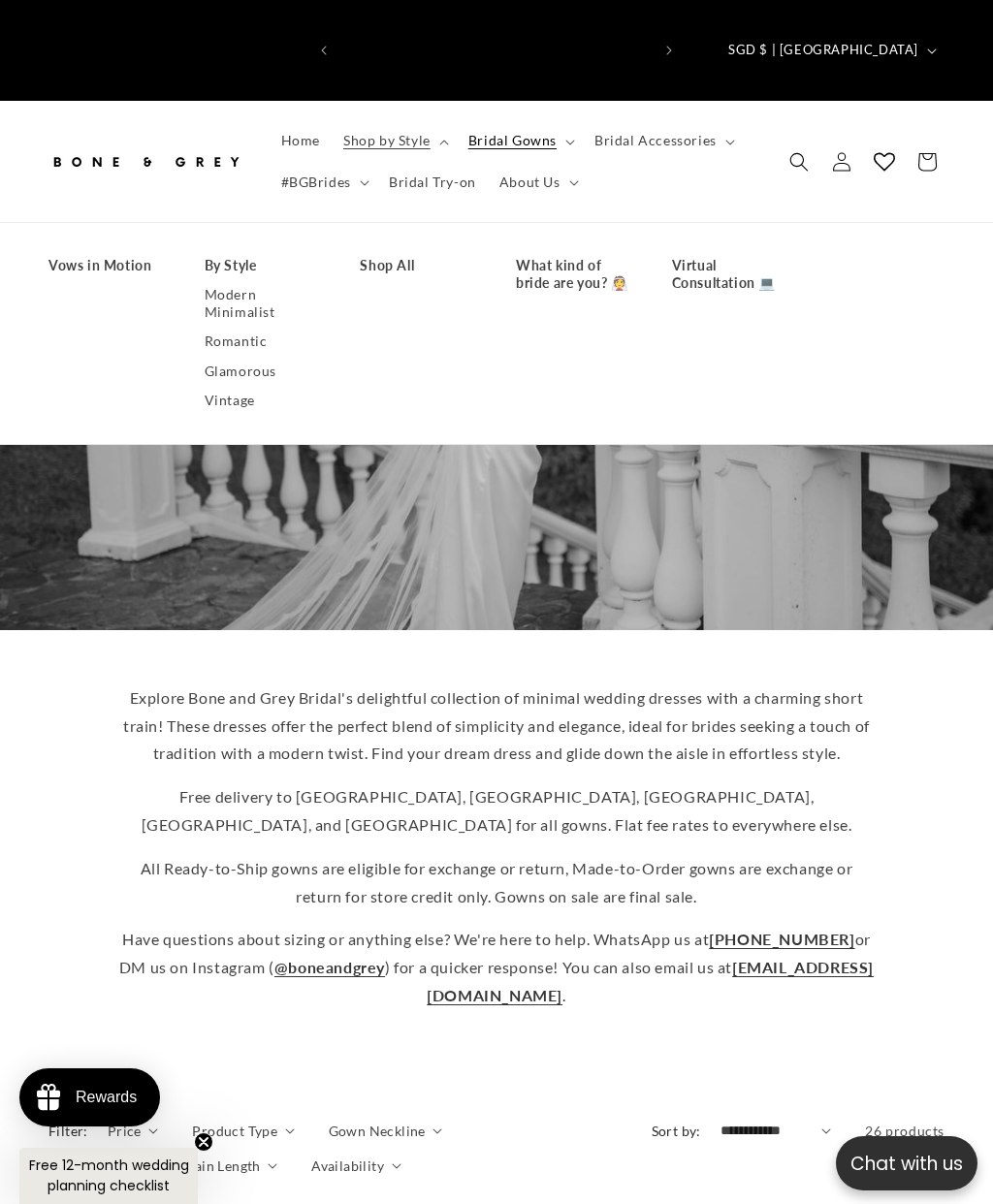
scroll to position [0, 620]
click at [248, 386] on link "Vintage" at bounding box center [262, 401] width 117 height 29
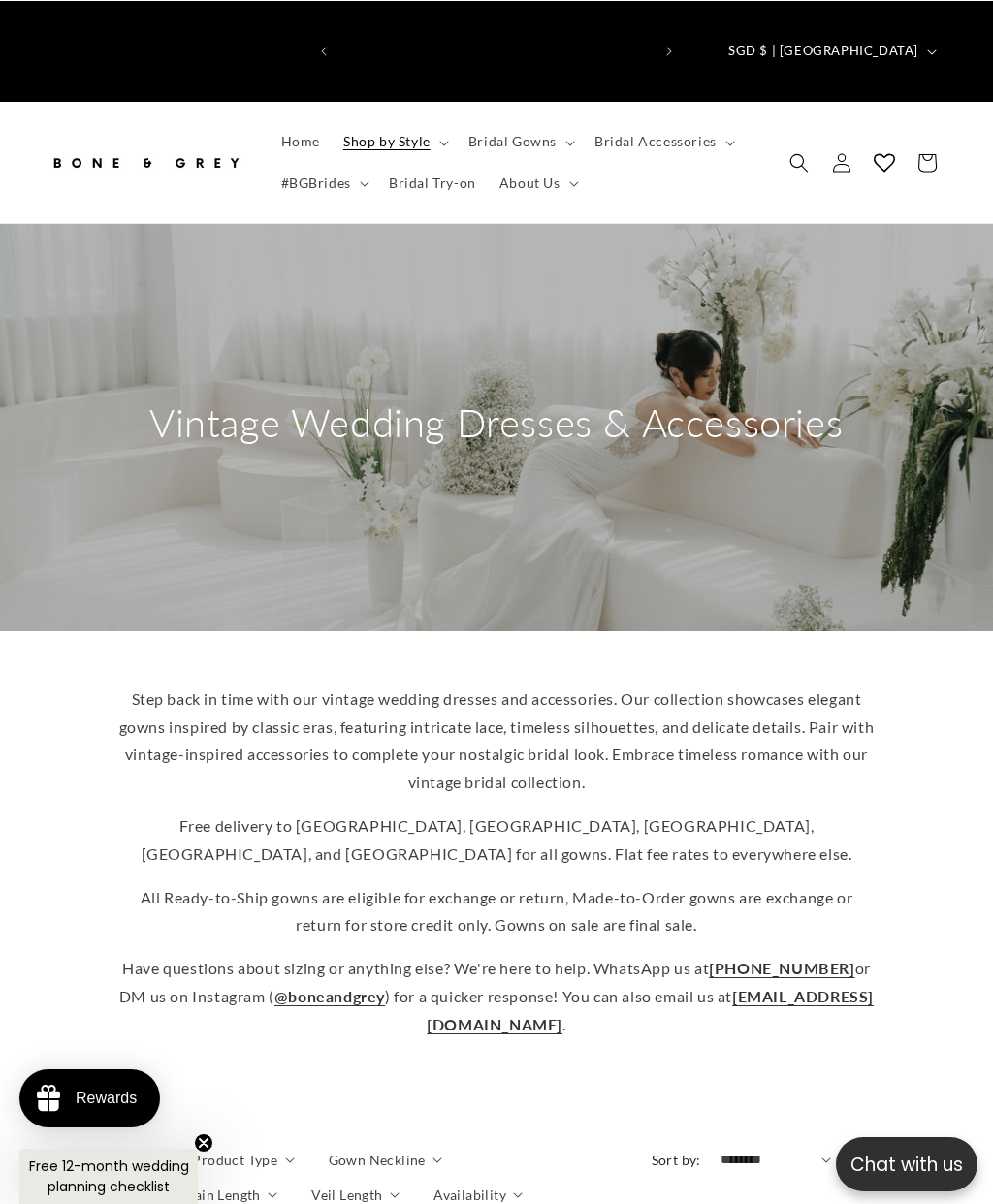
scroll to position [0, 310]
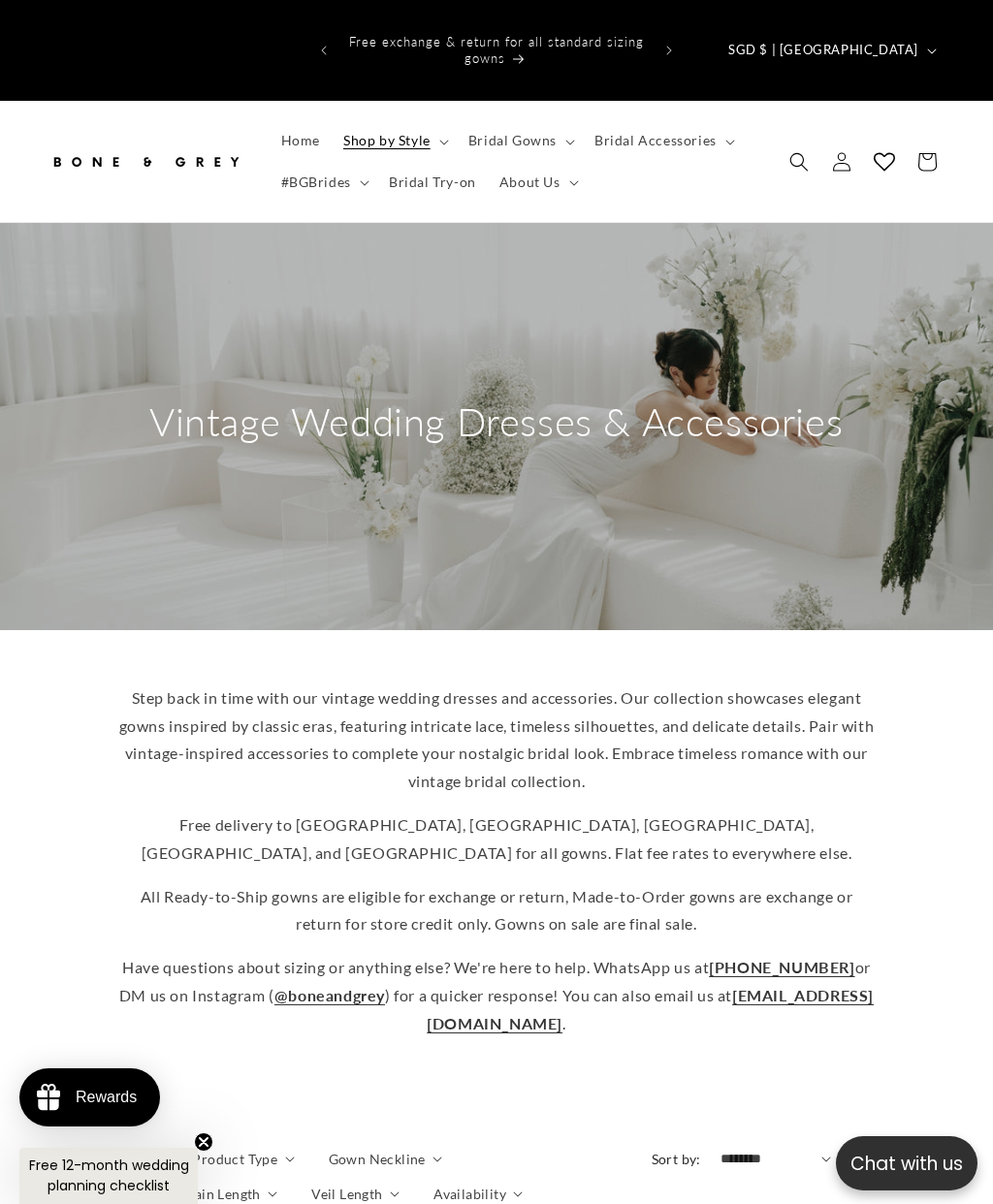
click at [565, 120] on summary "Bridal Gowns" at bounding box center [520, 139] width 126 height 40
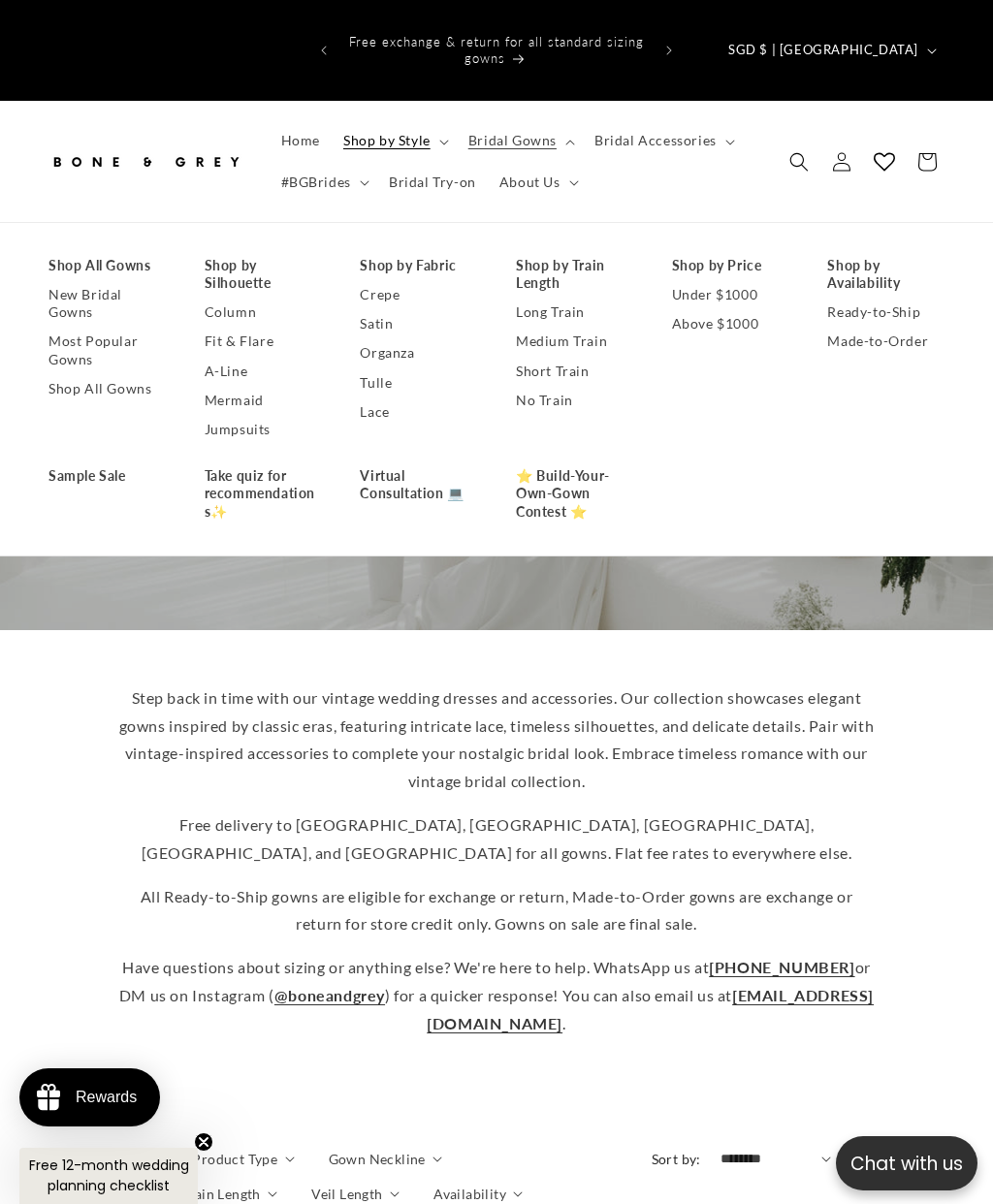
click at [585, 356] on link "Short Train" at bounding box center [574, 371] width 117 height 29
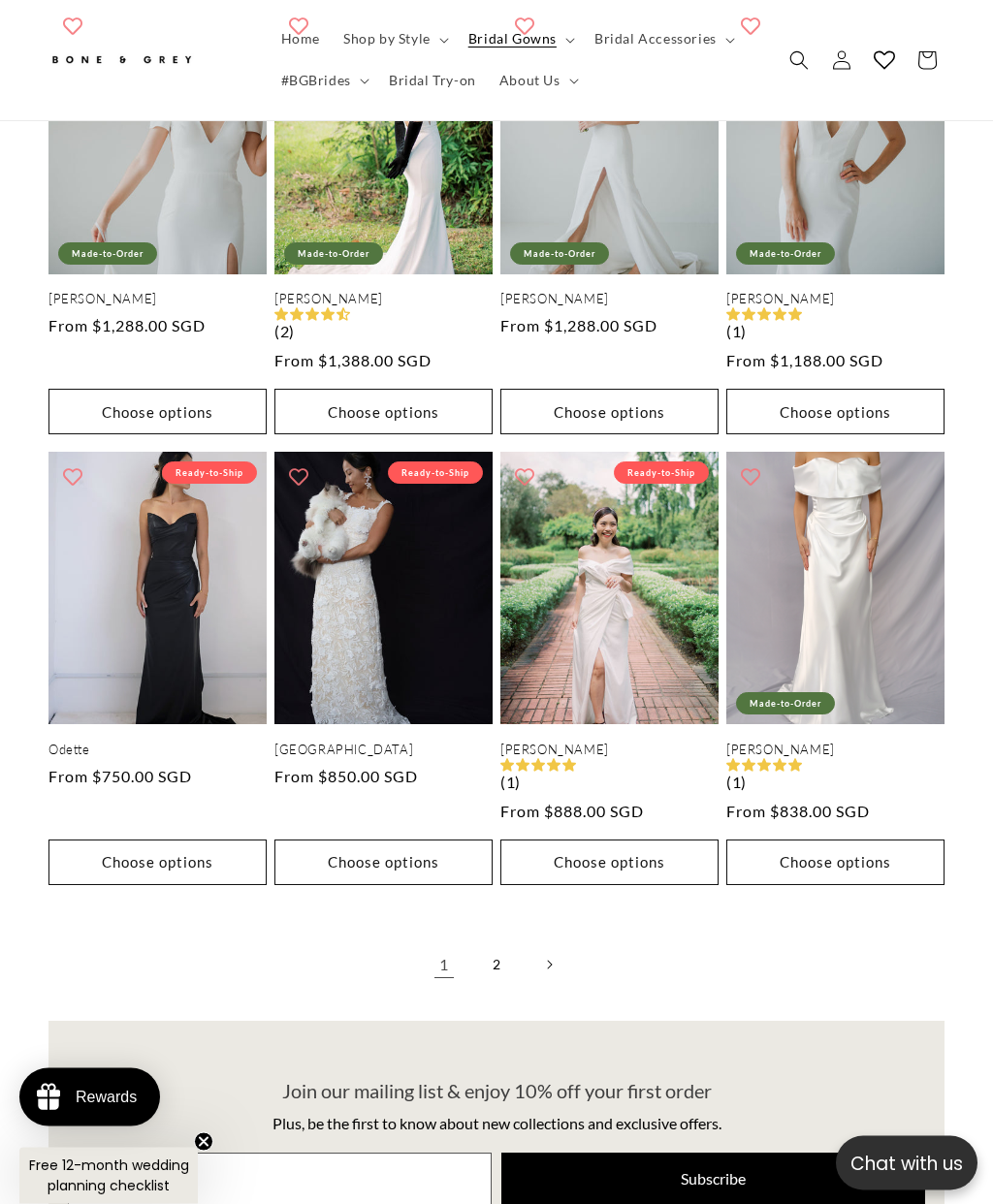
scroll to position [3011, 0]
click at [496, 944] on link "2" at bounding box center [496, 964] width 42 height 42
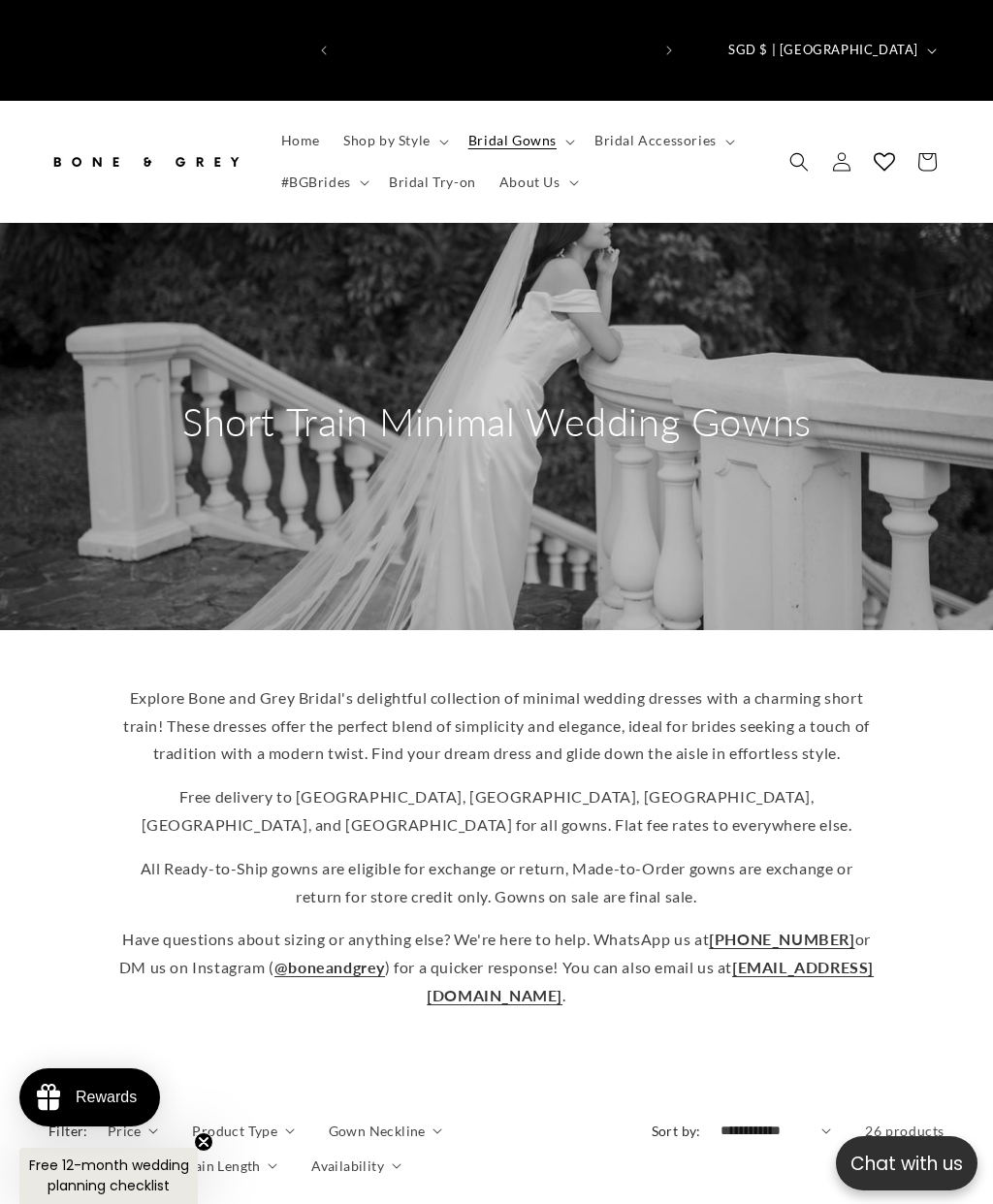
scroll to position [0, 620]
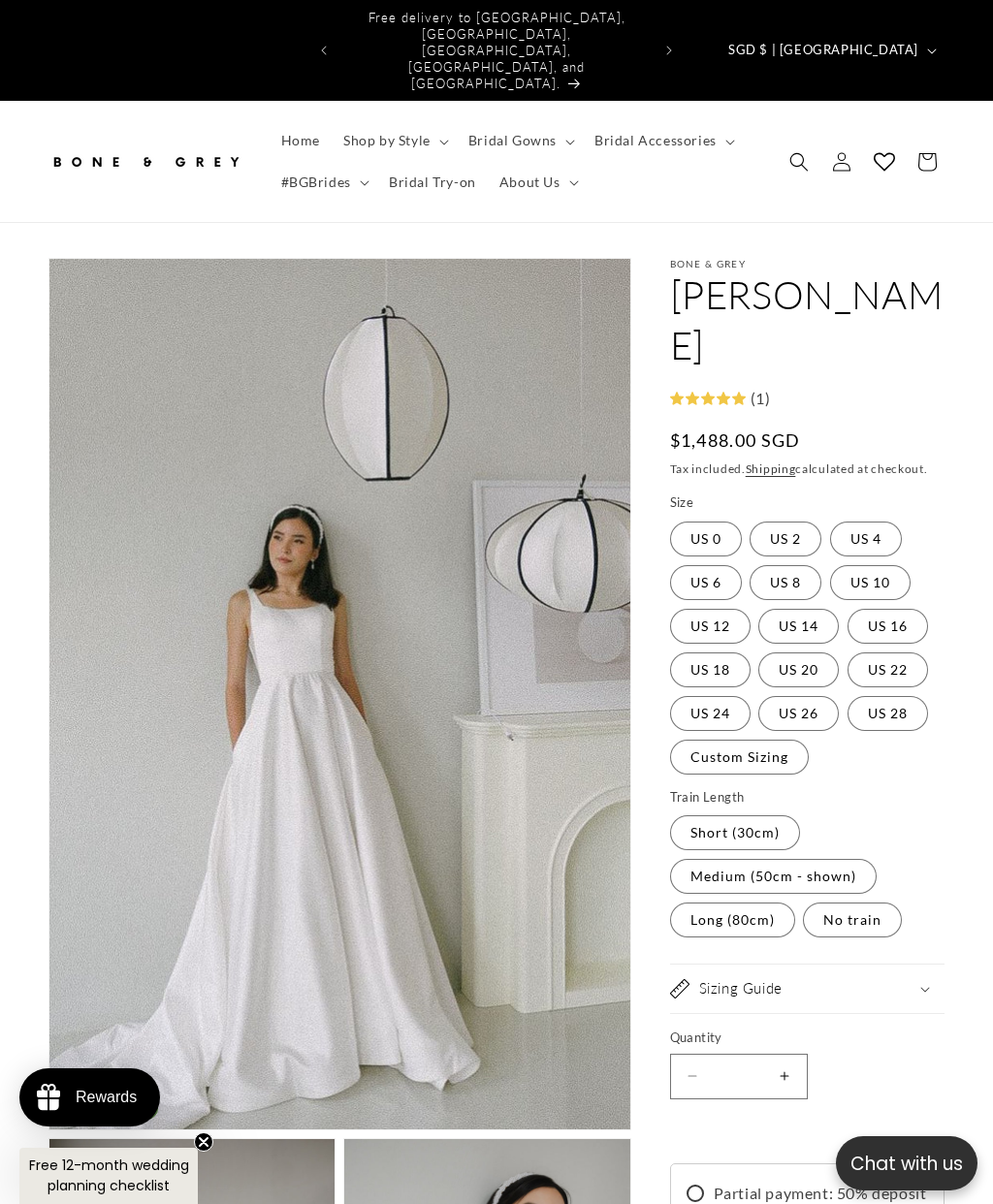
click at [538, 132] on span "Bridal Gowns" at bounding box center [513, 140] width 88 height 18
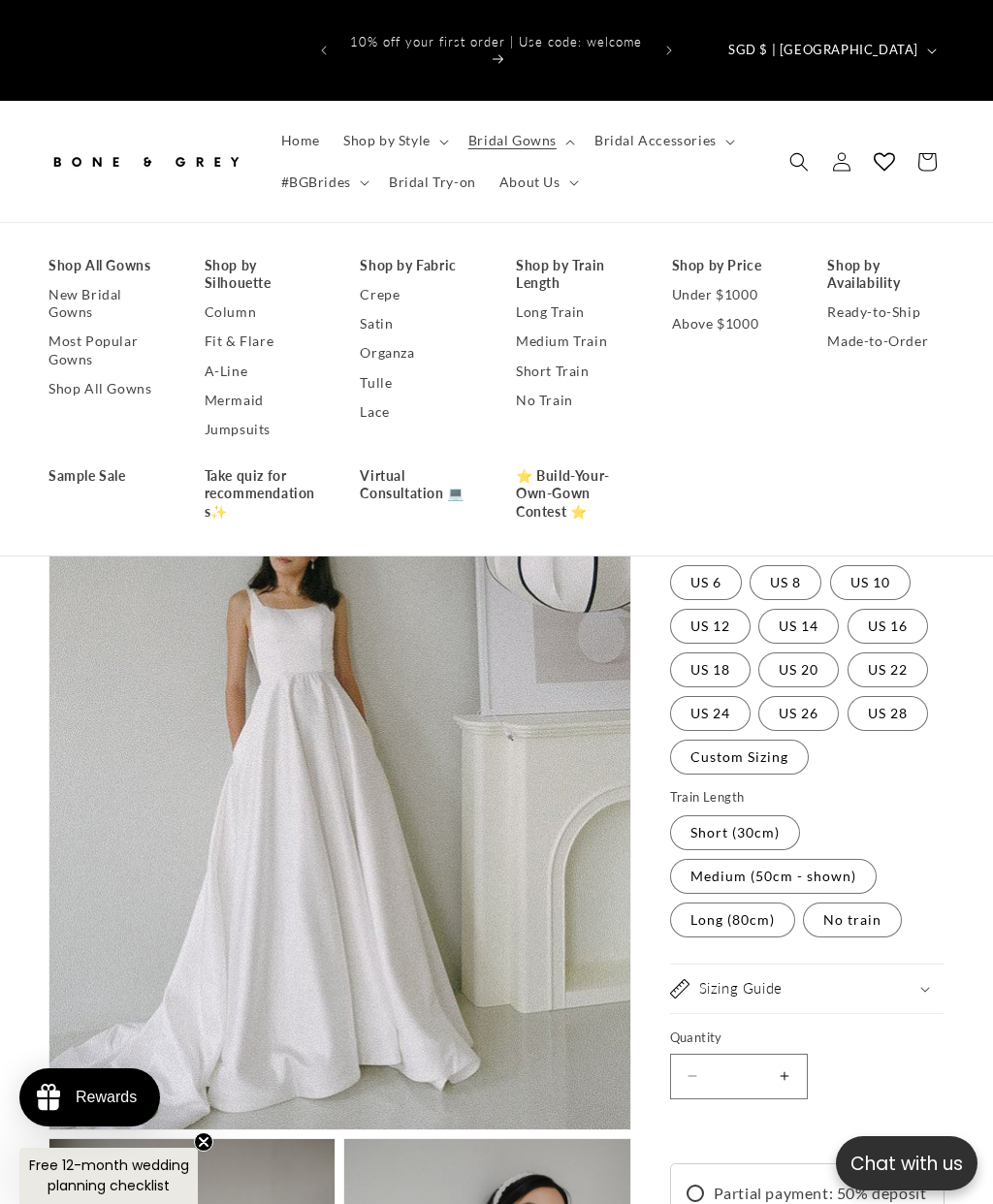
click at [742, 280] on link "Under $1000" at bounding box center [730, 295] width 117 height 29
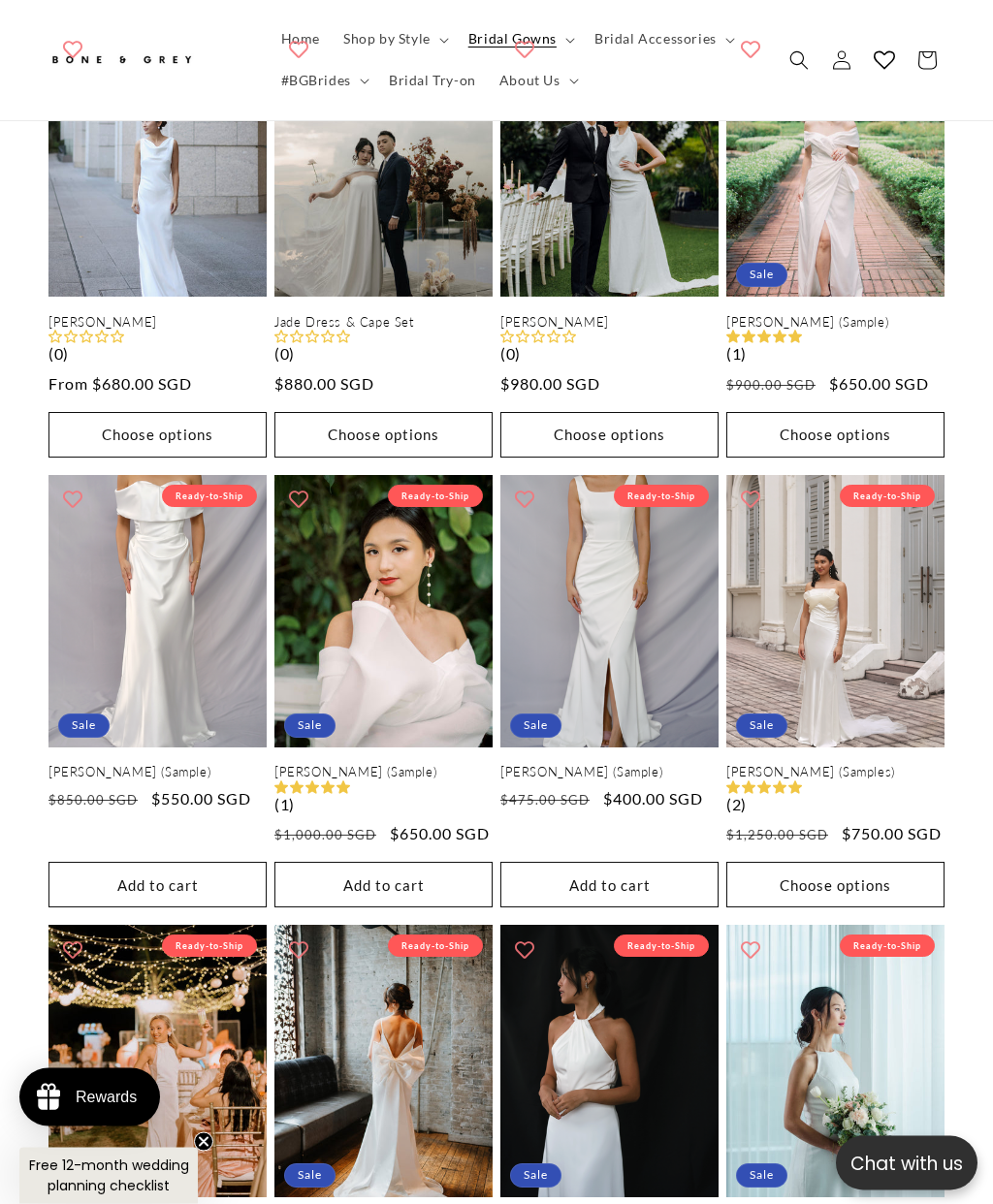
scroll to position [1637, 0]
click at [651, 764] on link "Sylvia (Sample)" at bounding box center [610, 772] width 218 height 17
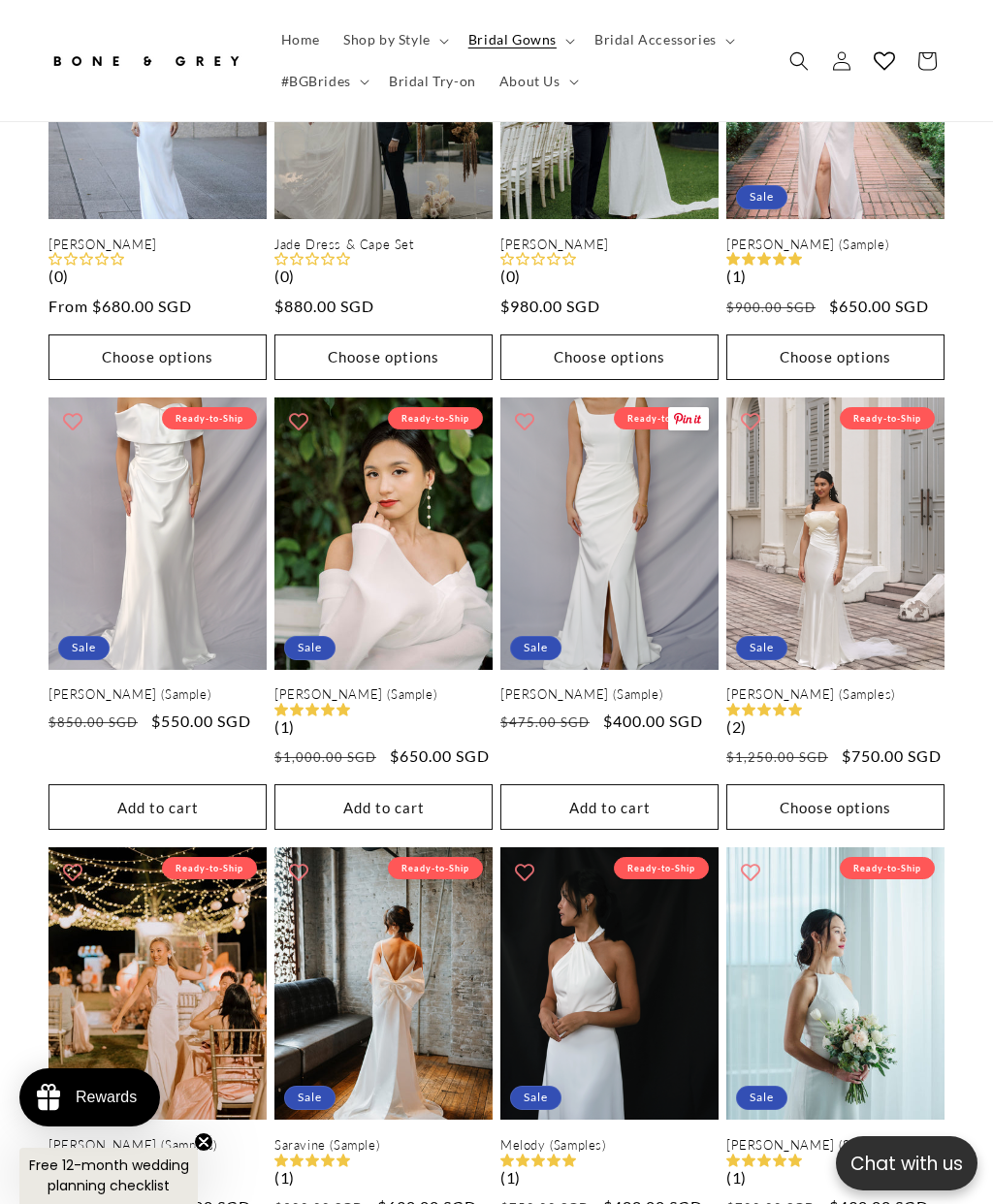
scroll to position [0, 310]
click at [556, 49] on summary "Bridal Gowns" at bounding box center [520, 39] width 126 height 40
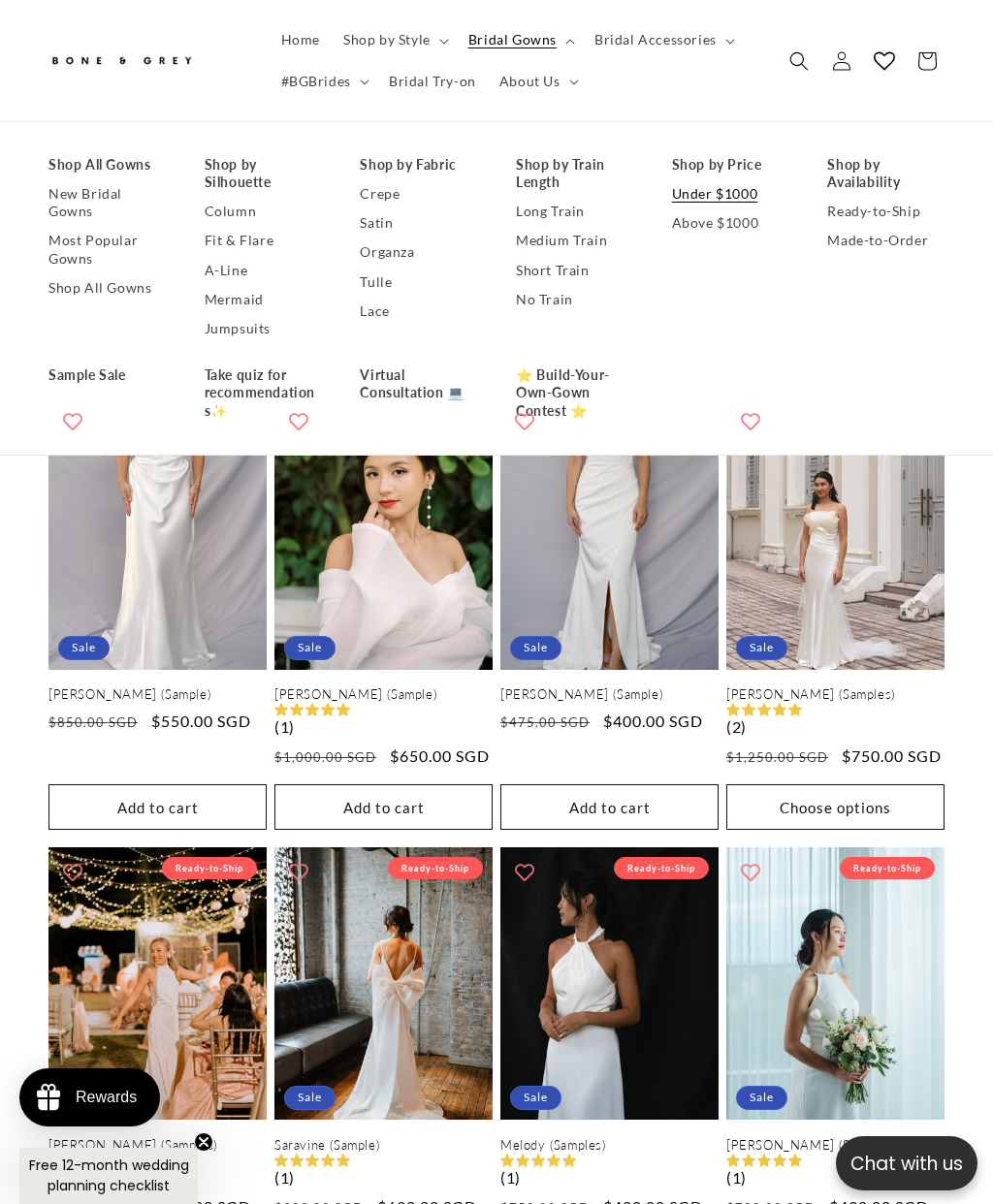
scroll to position [0, 0]
click at [216, 264] on link "A-Line" at bounding box center [262, 270] width 117 height 29
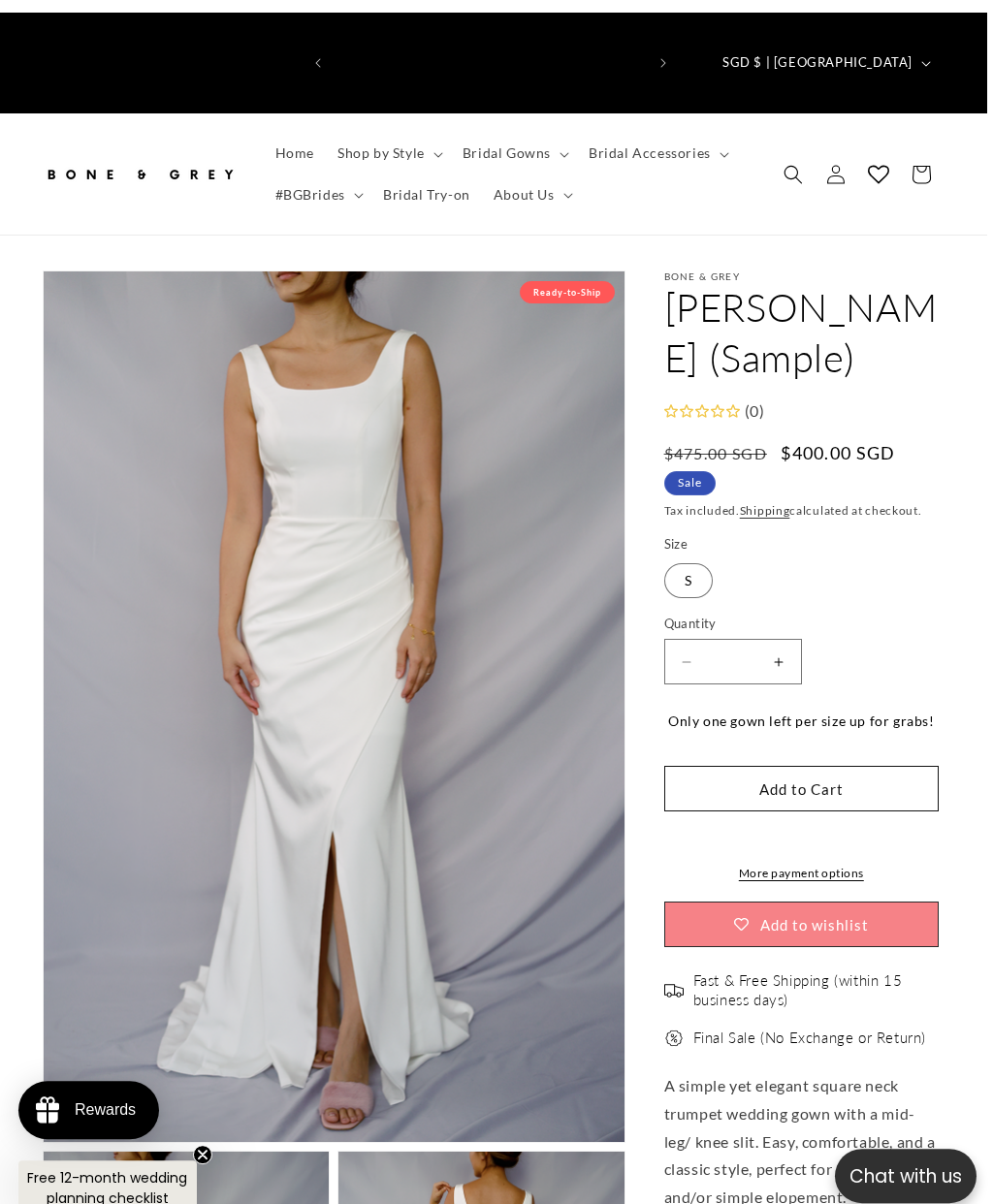
scroll to position [0, 620]
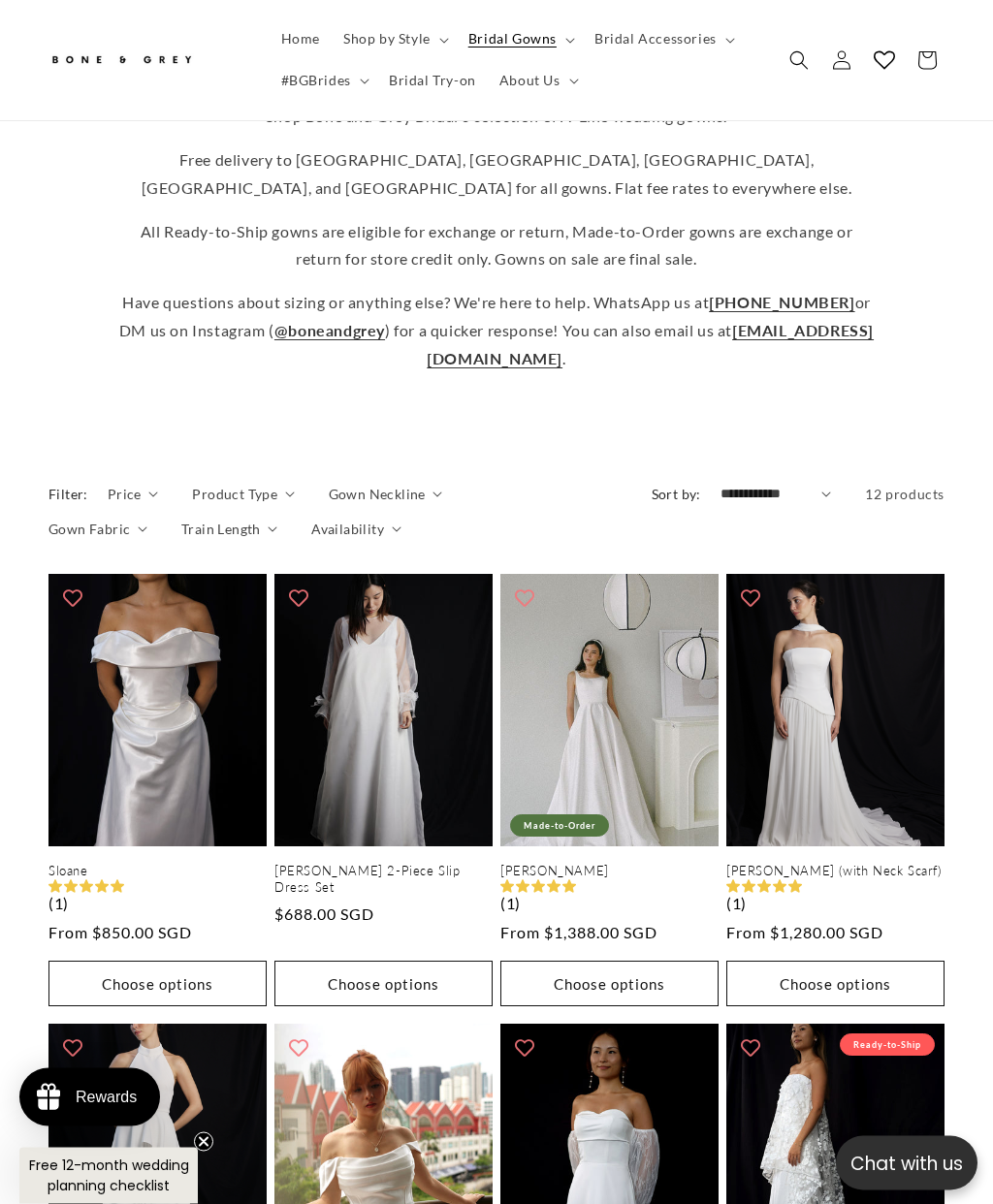
scroll to position [681, 0]
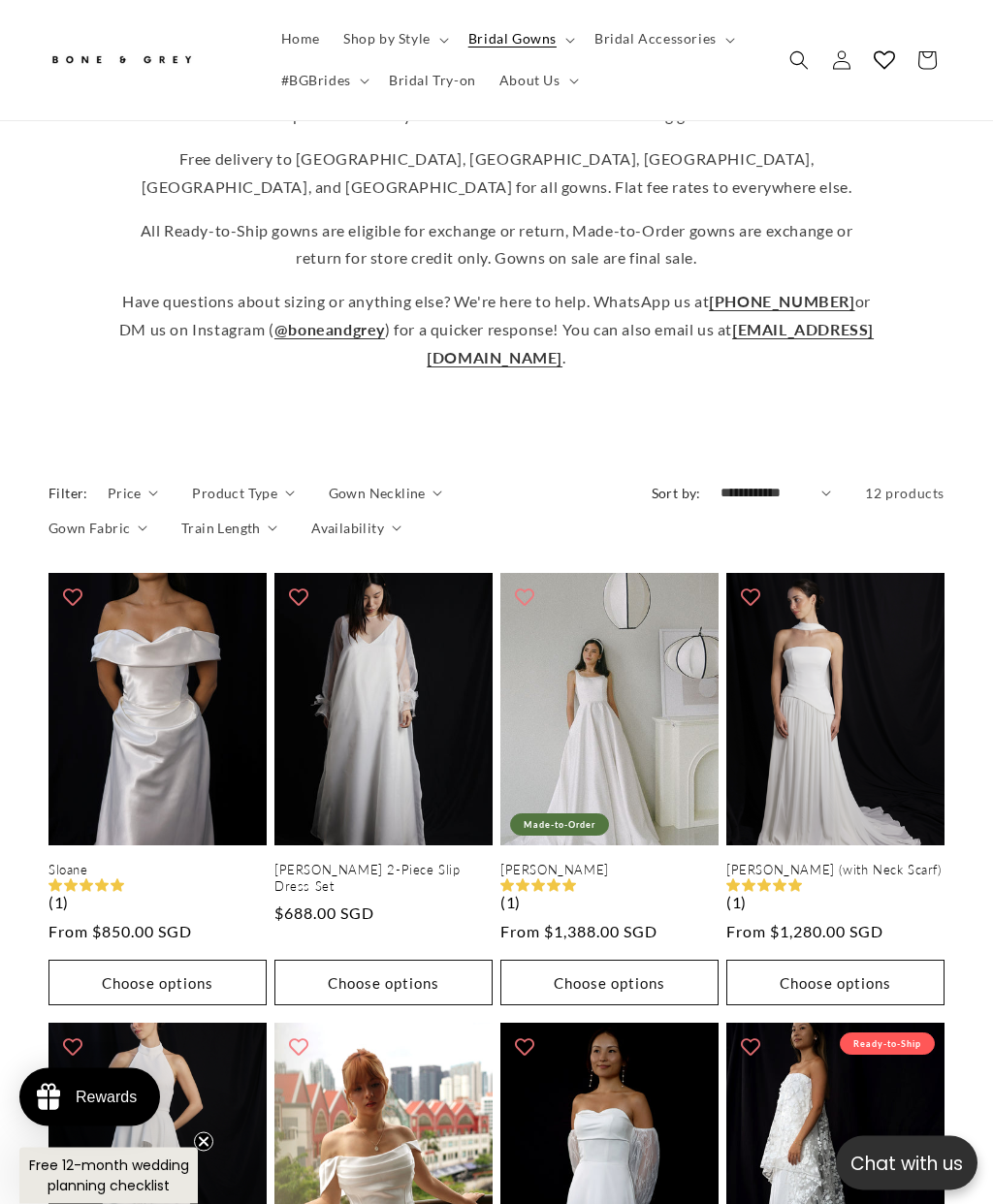
click at [138, 484] on span "Price" at bounding box center [125, 494] width 34 height 21
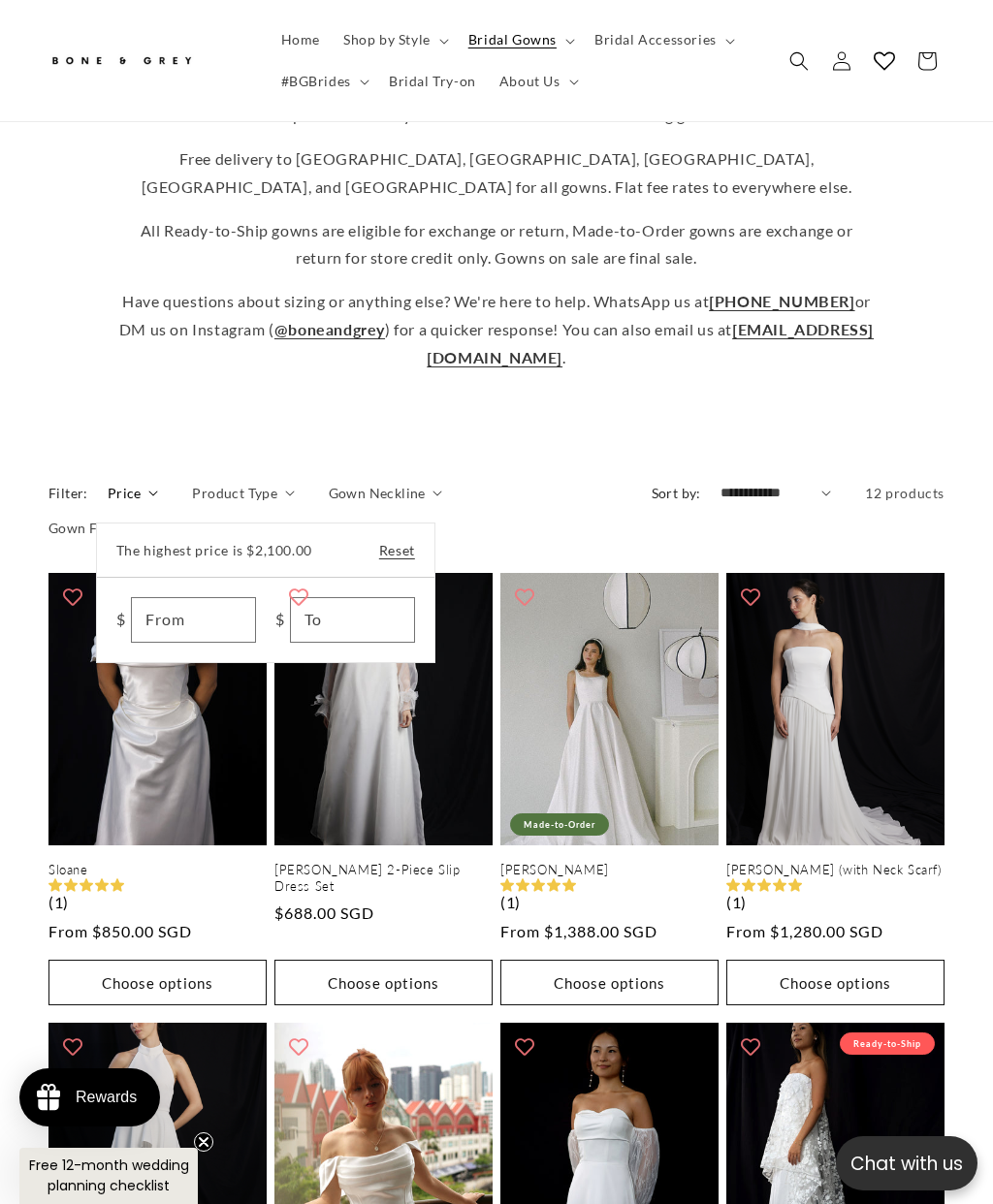
scroll to position [0, 620]
click at [393, 538] on link "Reset" at bounding box center [397, 550] width 36 height 25
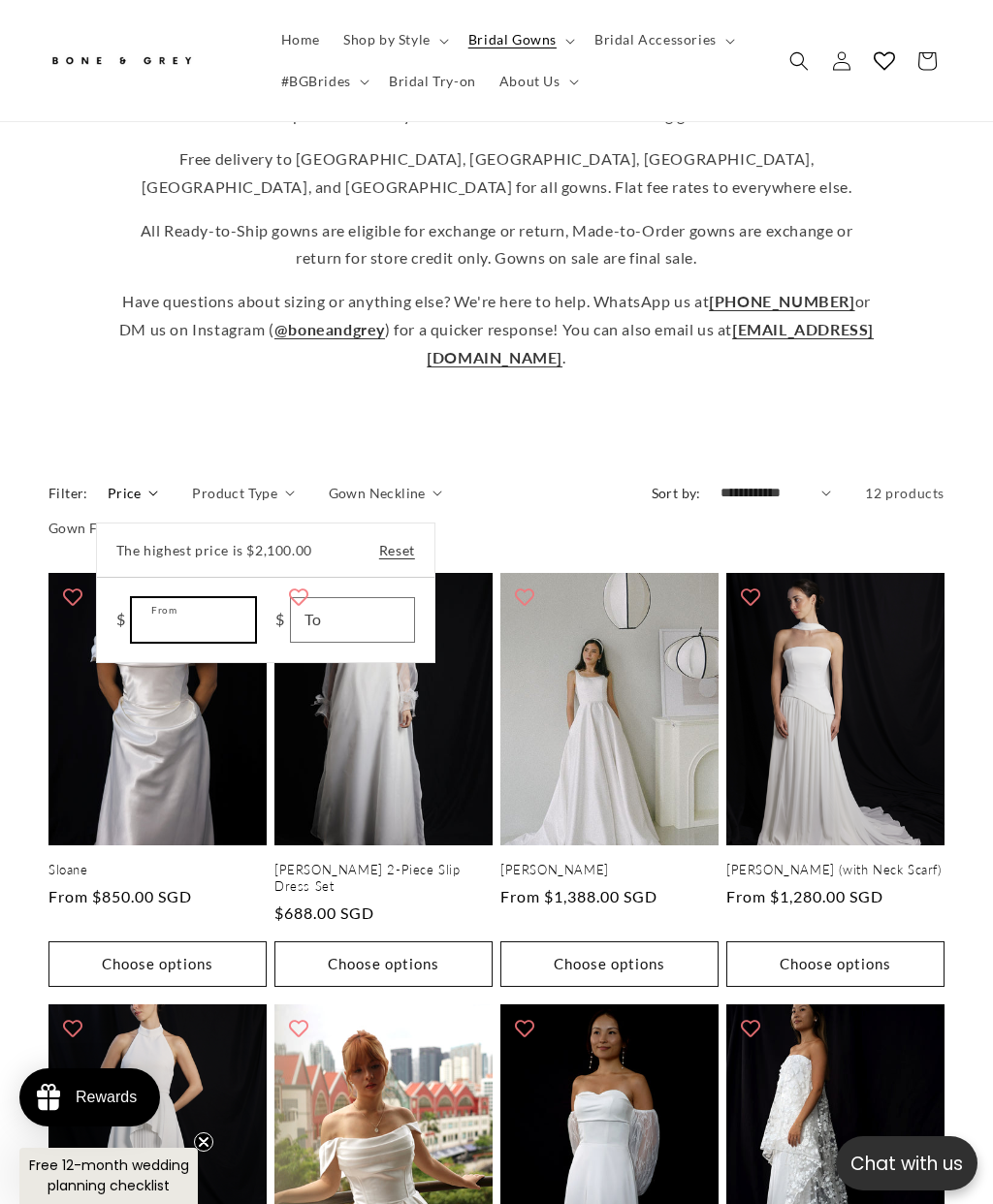
click at [164, 598] on input "From" at bounding box center [193, 620] width 122 height 43
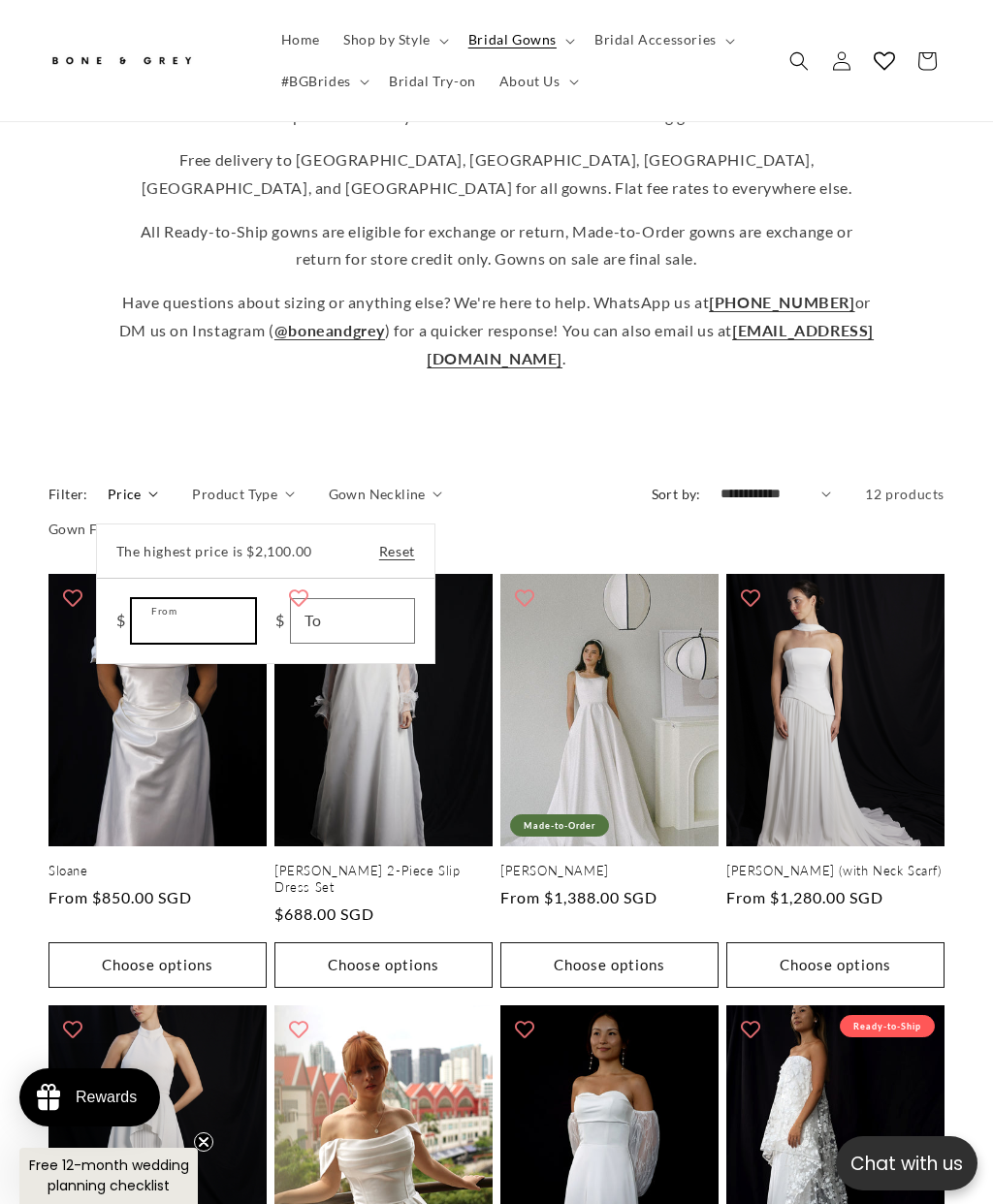
scroll to position [0, 0]
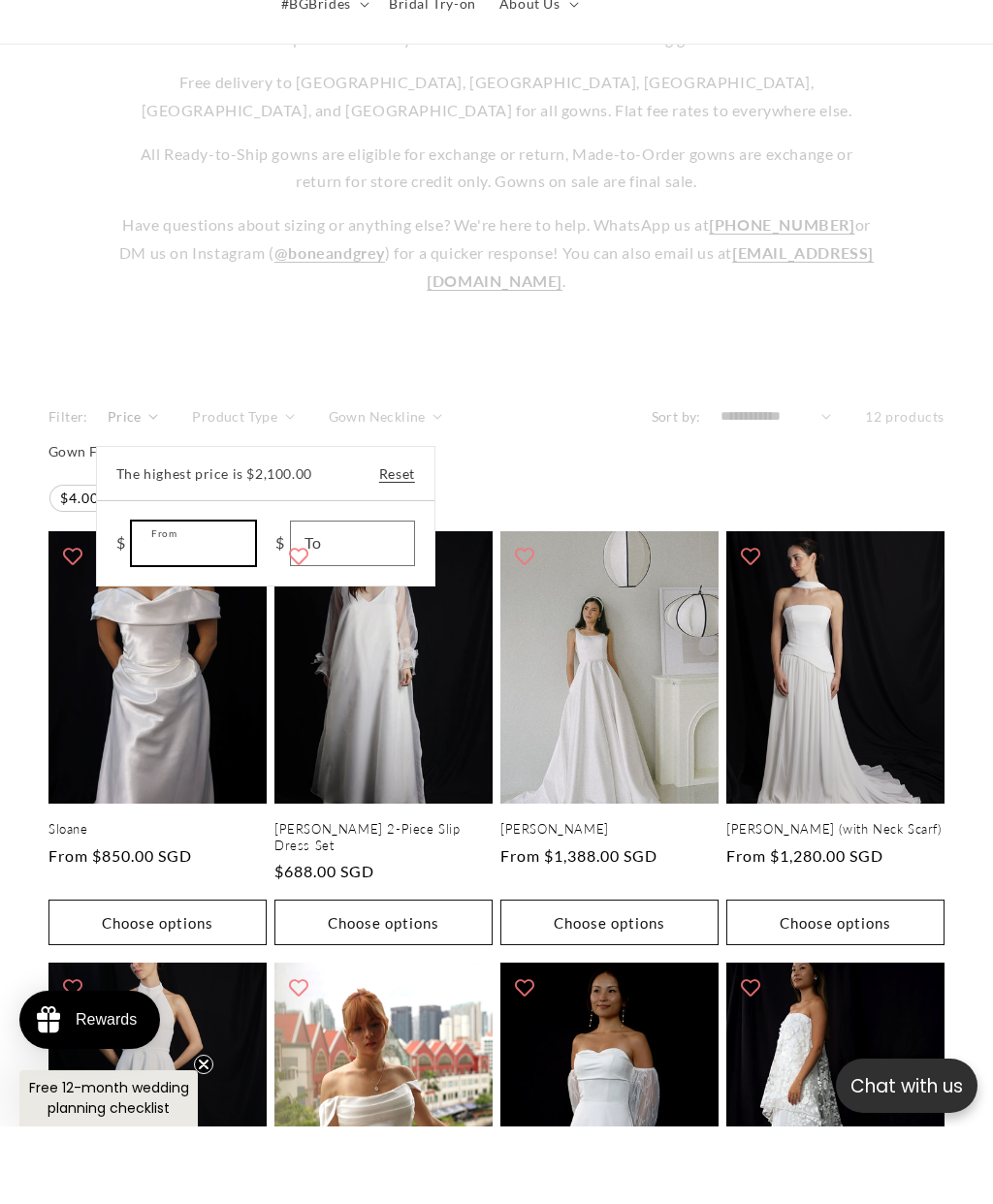
type input "***"
click at [382, 599] on input "To" at bounding box center [352, 621] width 122 height 43
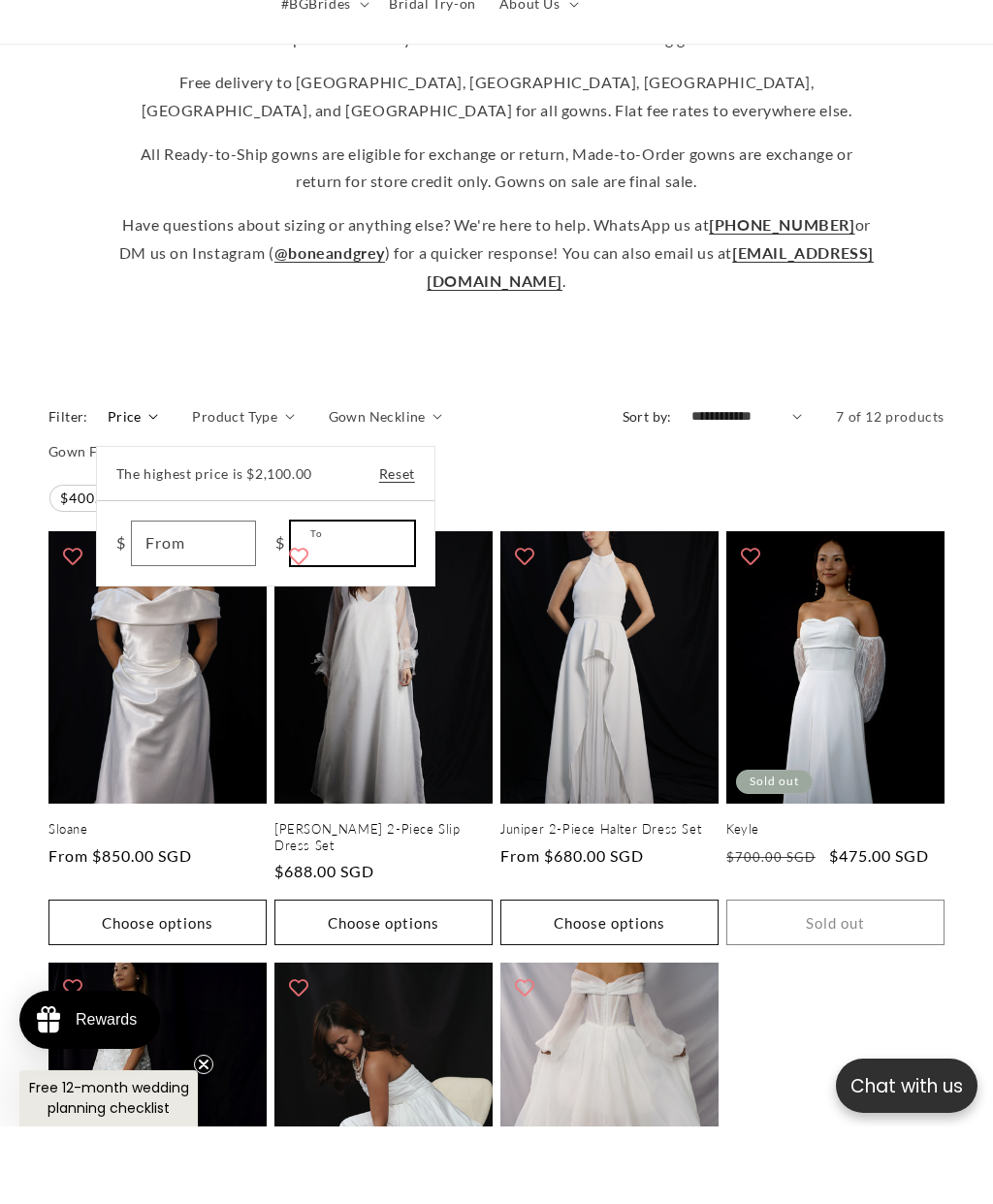
scroll to position [0, 620]
type input "****"
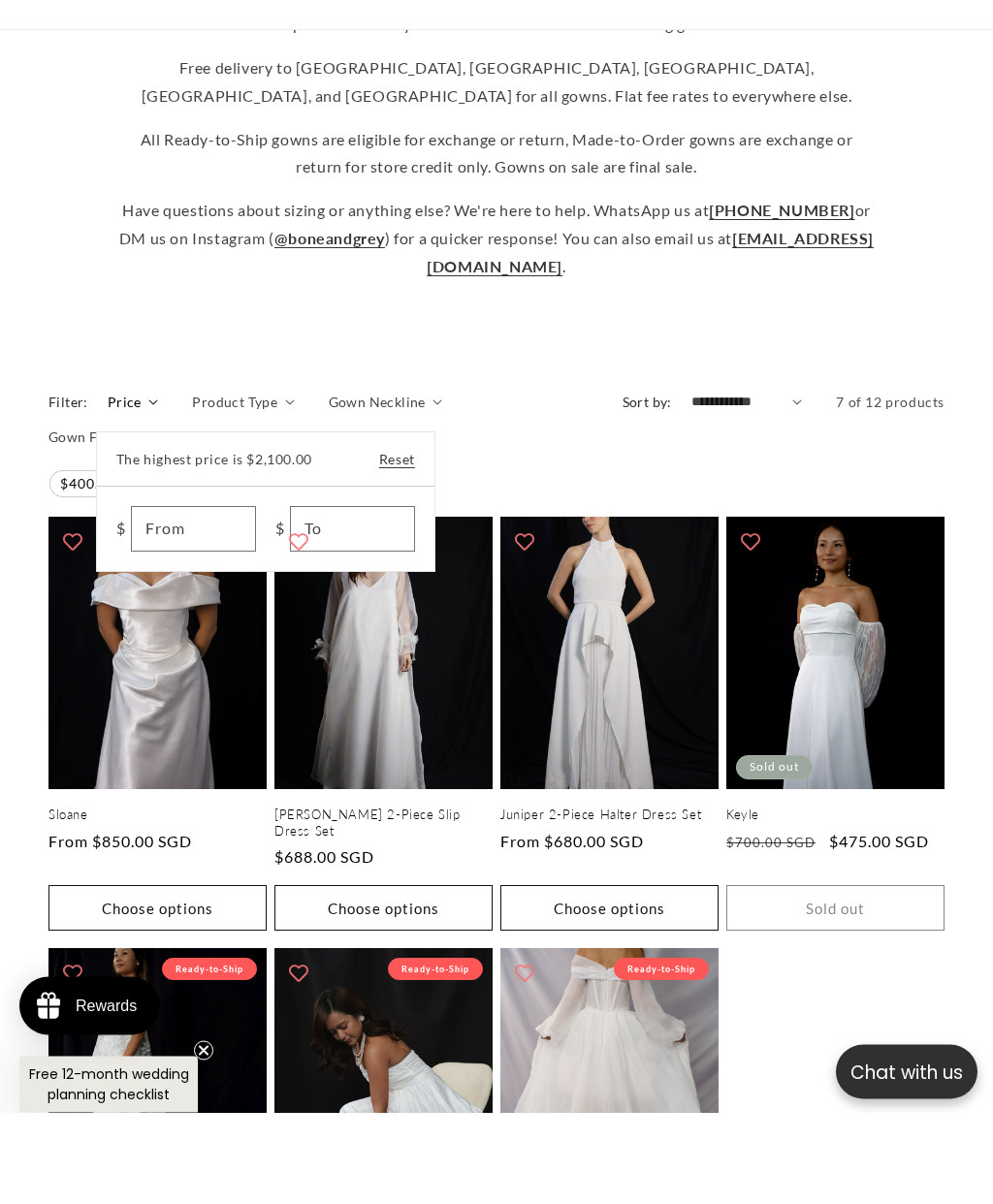
click at [159, 484] on summary "Price" at bounding box center [134, 494] width 51 height 21
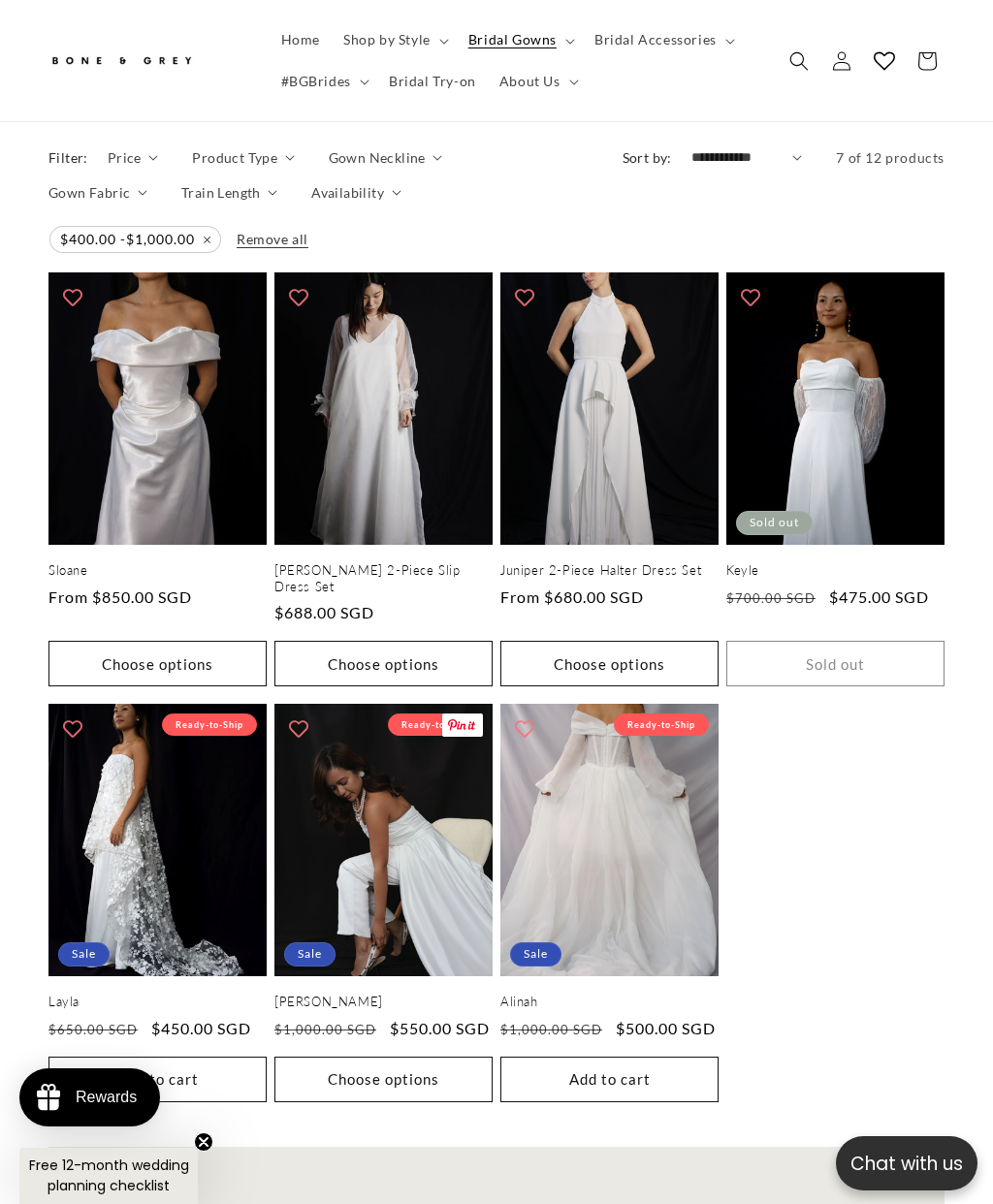
click at [446, 994] on link "Jane" at bounding box center [383, 1002] width 218 height 17
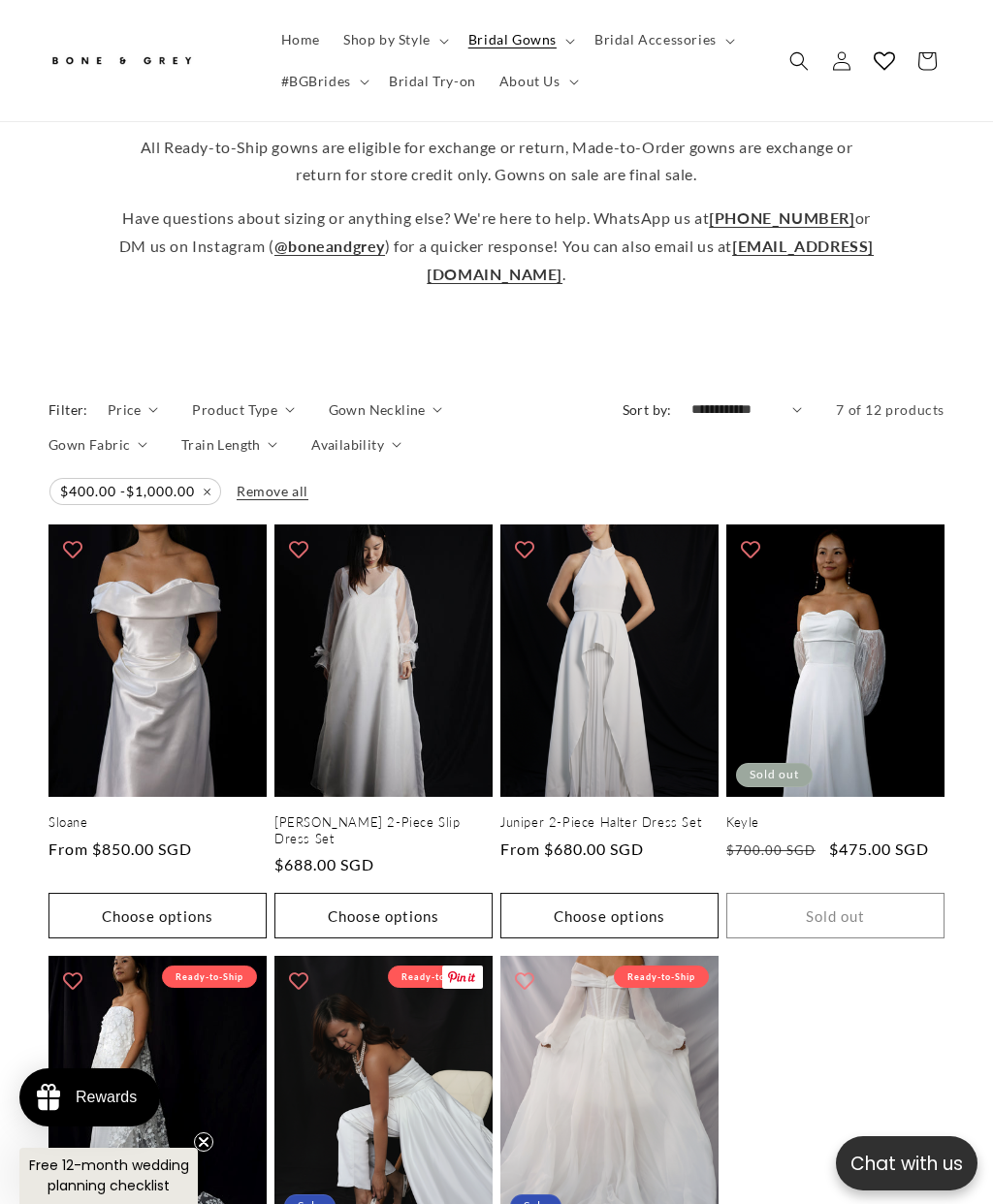
scroll to position [764, 0]
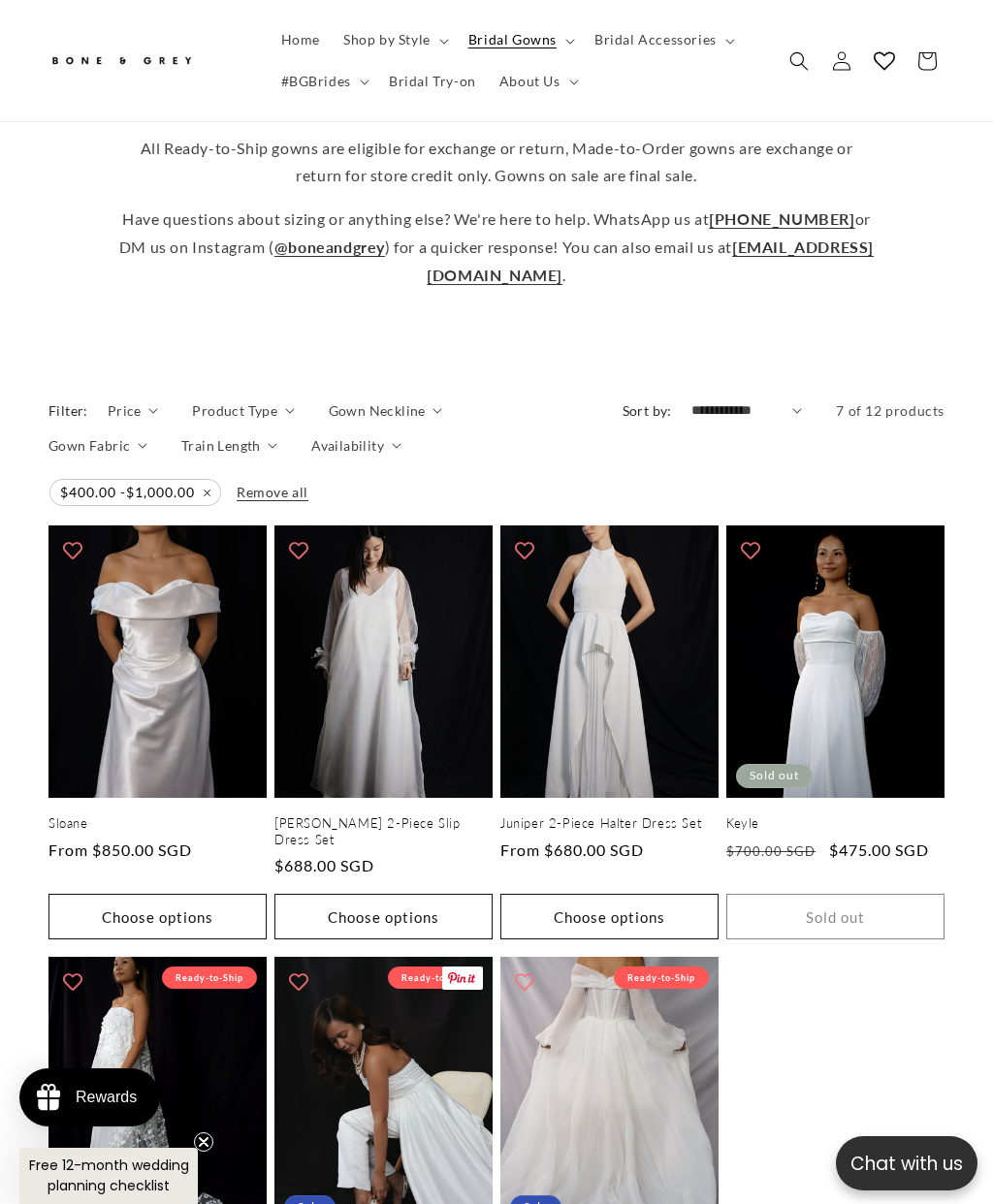
click at [263, 480] on link "Remove all" at bounding box center [272, 492] width 72 height 25
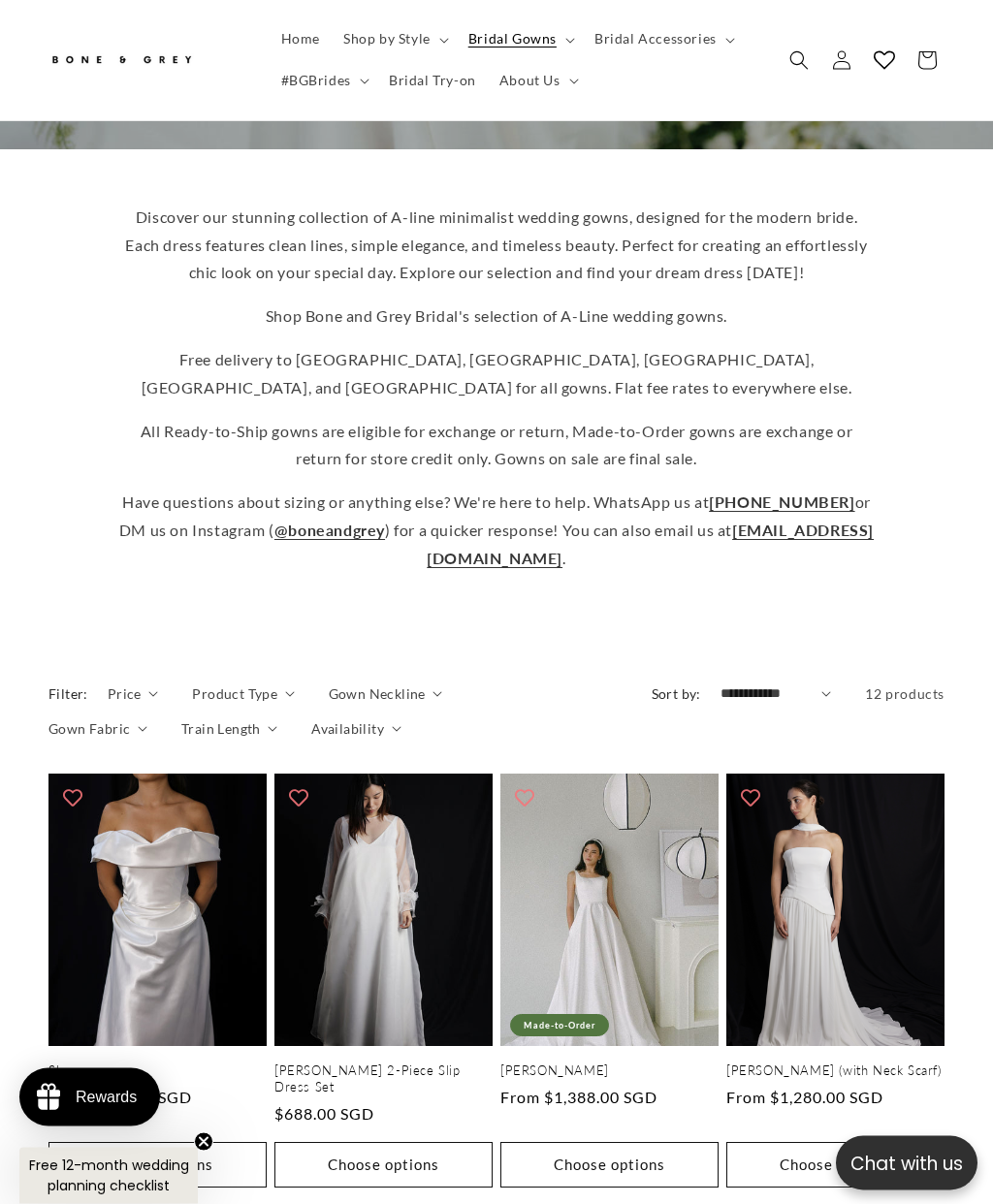
scroll to position [481, 0]
click at [262, 719] on summary "Train Length" at bounding box center [230, 729] width 96 height 21
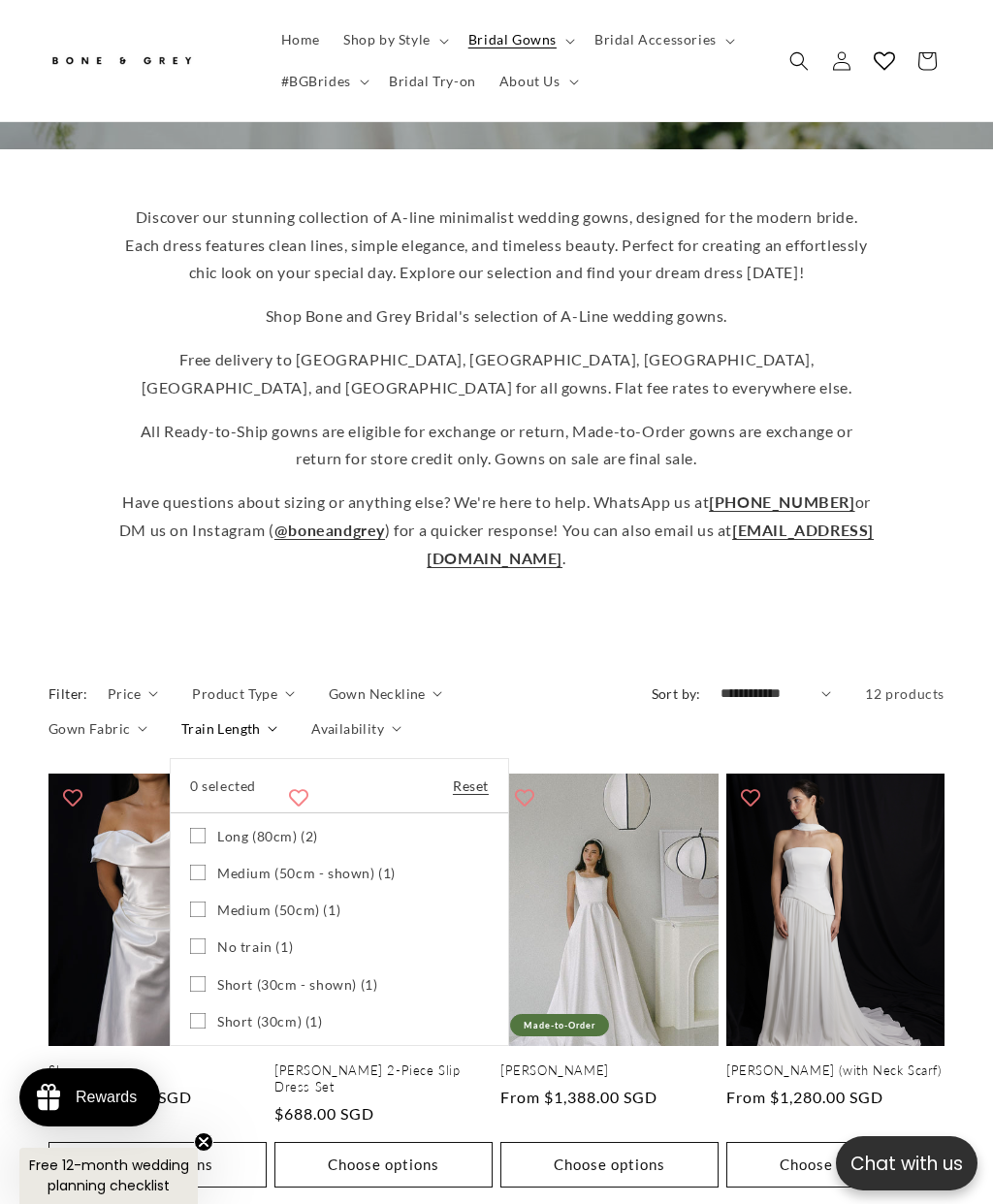
scroll to position [0, 620]
click at [193, 939] on icon at bounding box center [198, 947] width 16 height 16
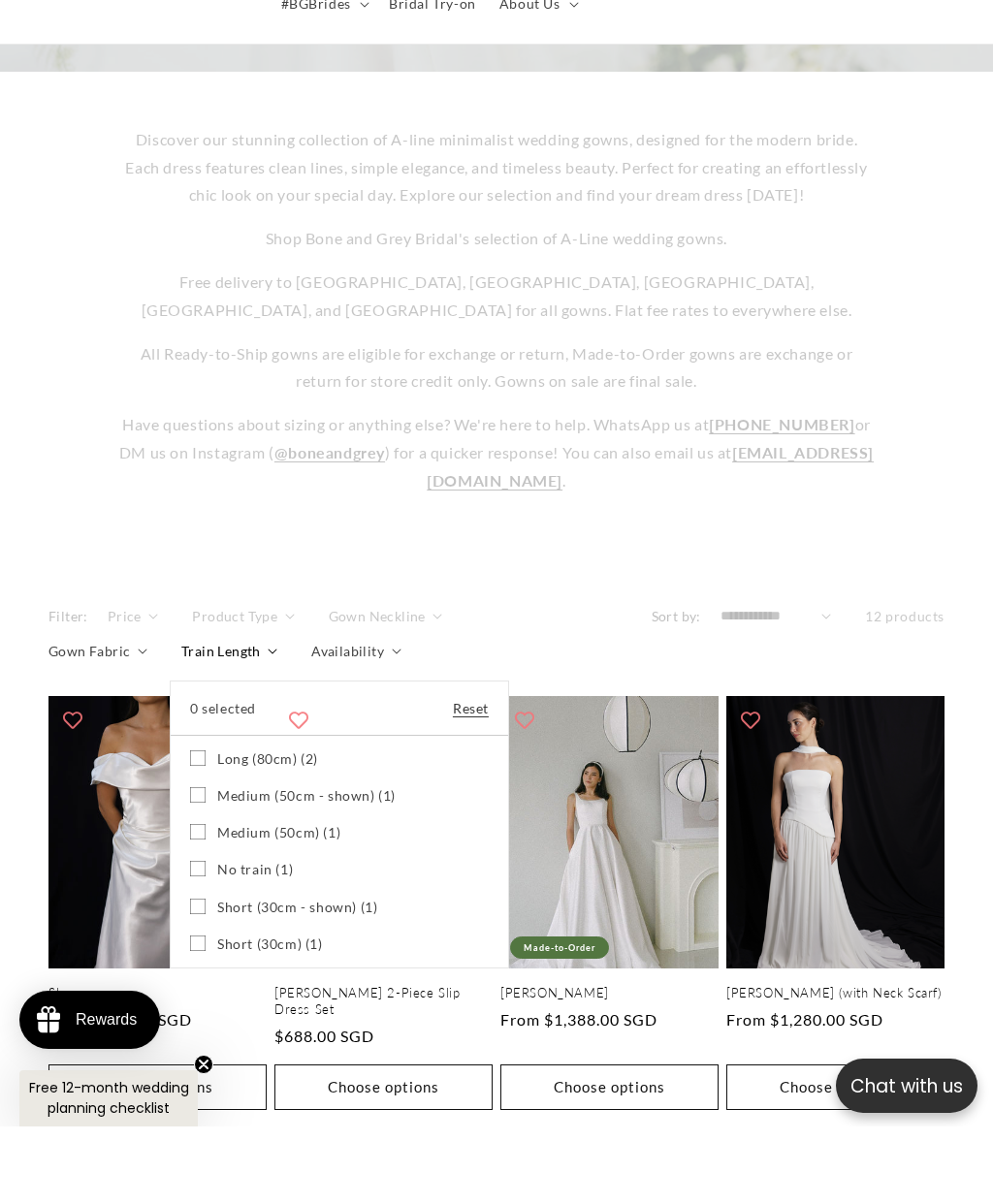
scroll to position [559, 0]
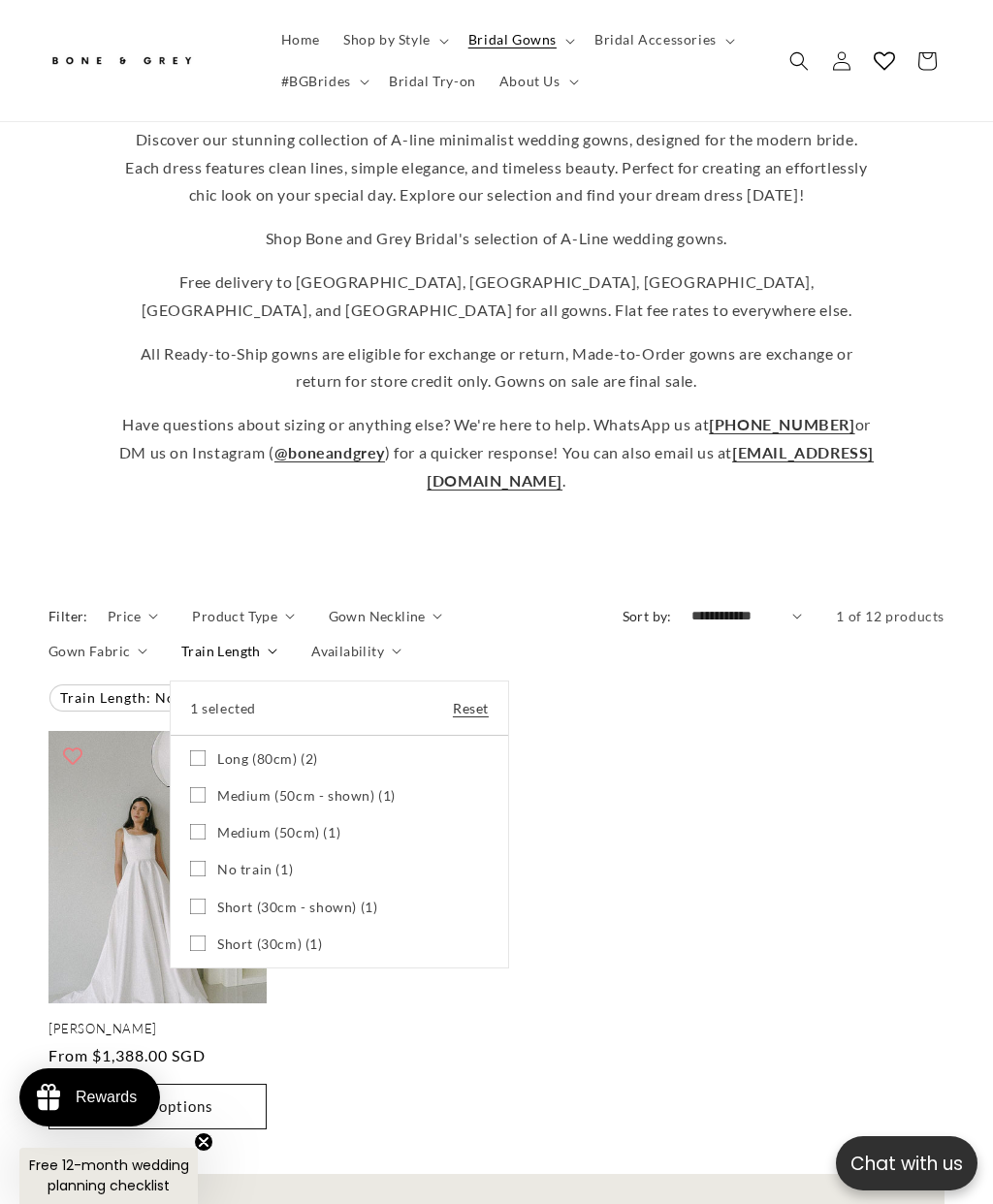
click at [193, 899] on icon at bounding box center [198, 906] width 16 height 16
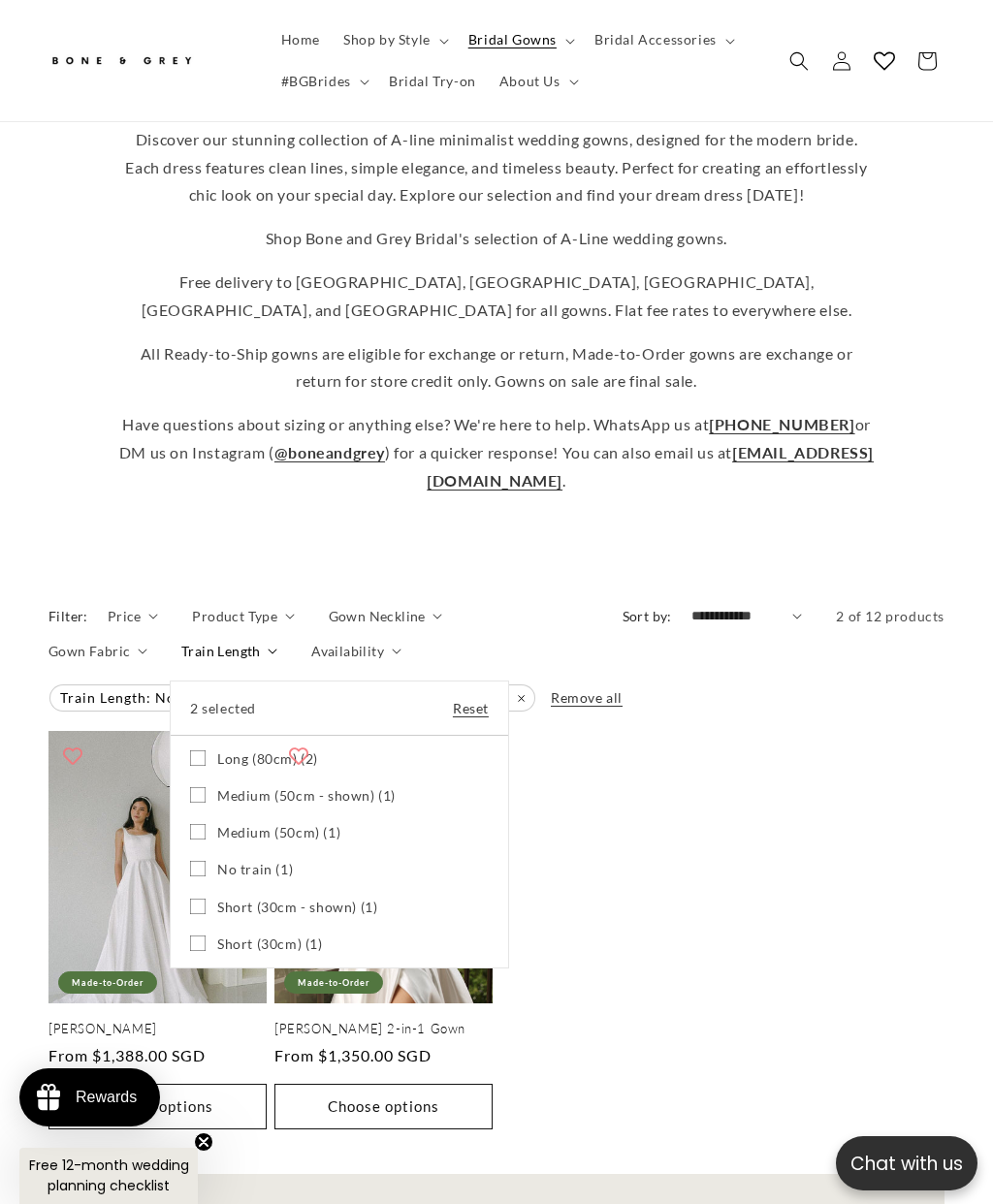
click at [203, 926] on label "Short (30cm) (1) Short (30cm) (1 product)" at bounding box center [340, 945] width 299 height 37
click at [277, 661] on summary "Train Length" at bounding box center [230, 651] width 96 height 21
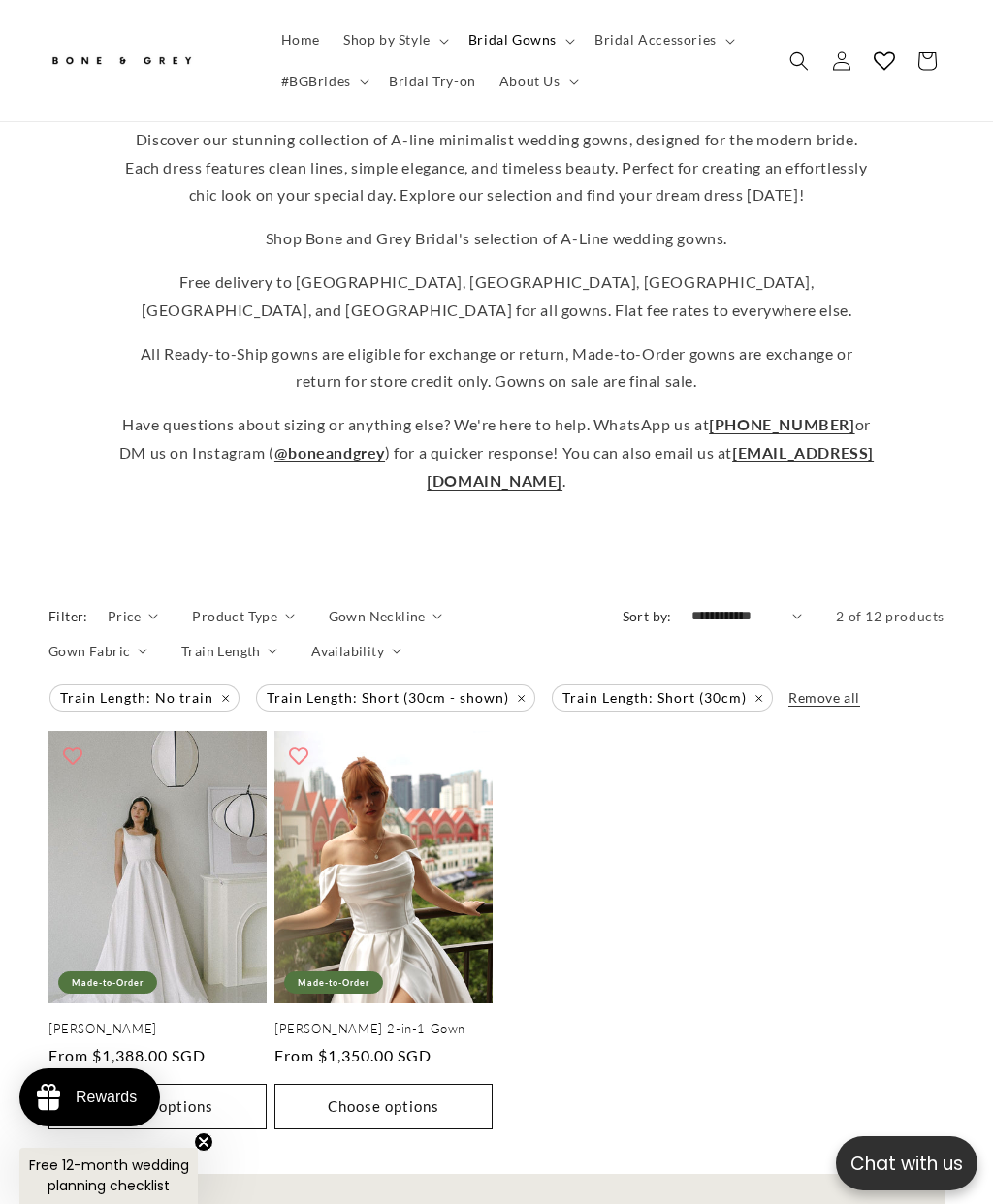
scroll to position [0, 310]
click at [334, 1021] on link "Leah 2-in-1 Gown" at bounding box center [383, 1029] width 218 height 17
click at [103, 1021] on link "Diana" at bounding box center [157, 1029] width 218 height 17
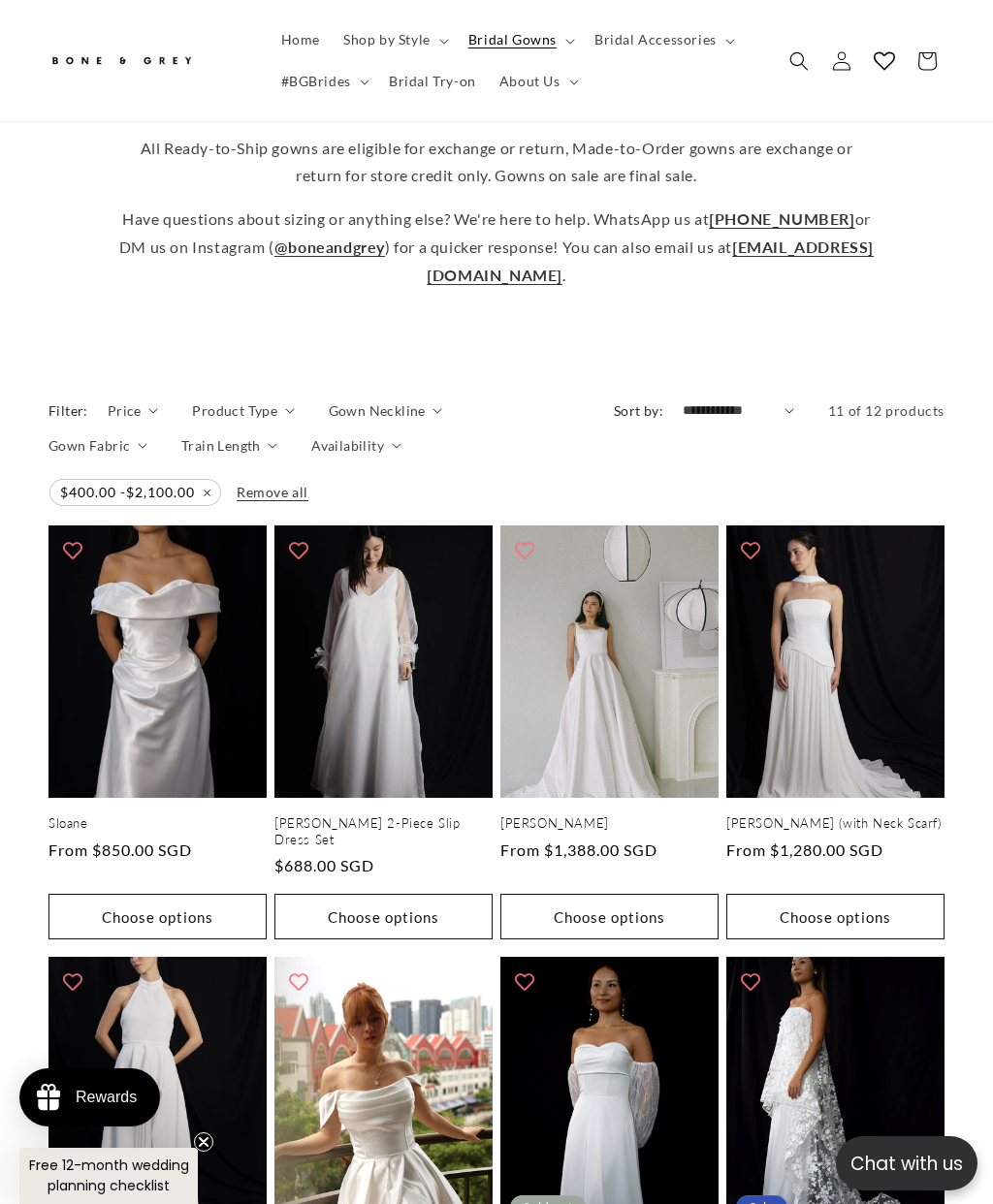
scroll to position [759, 0]
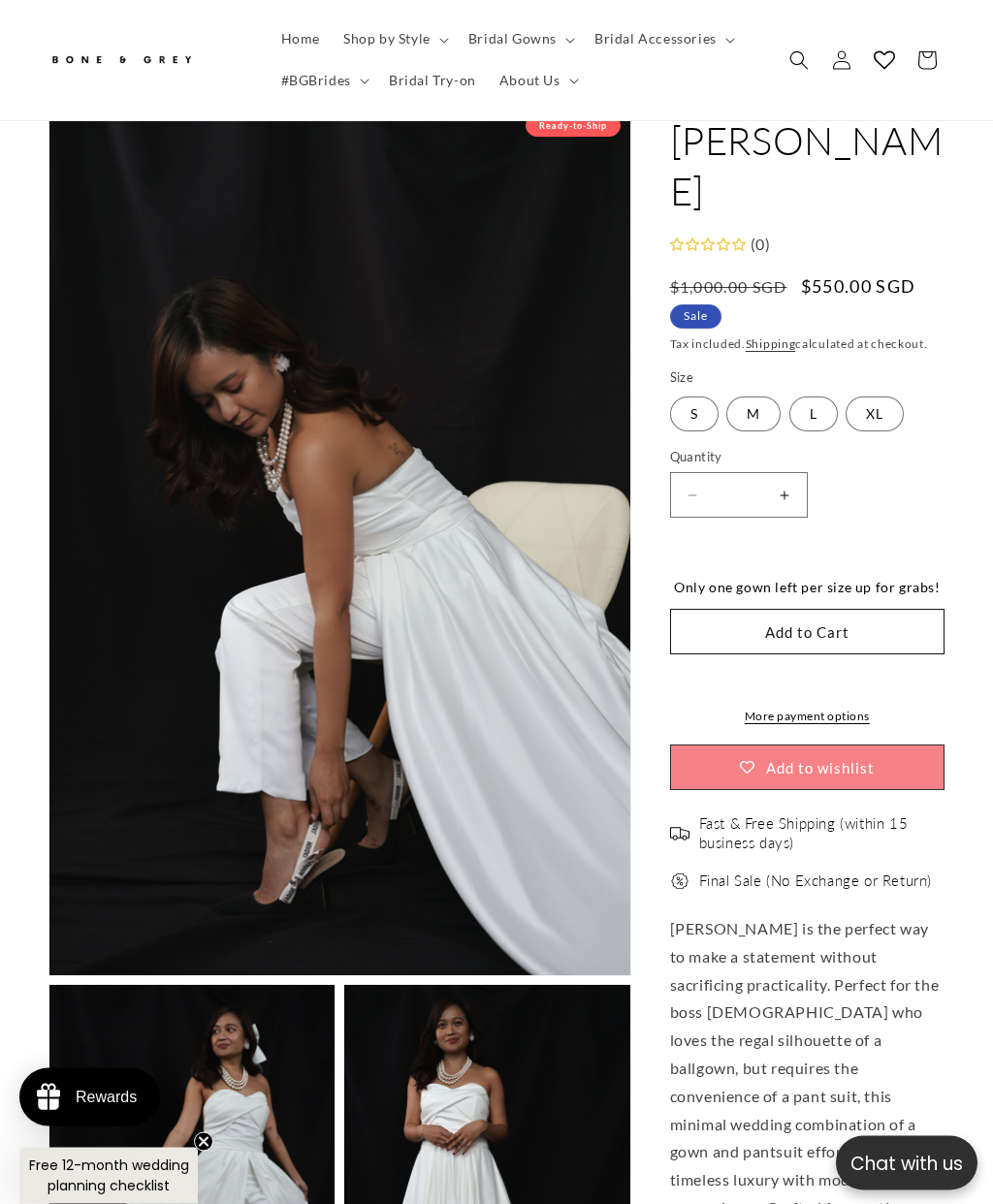
scroll to position [135, 0]
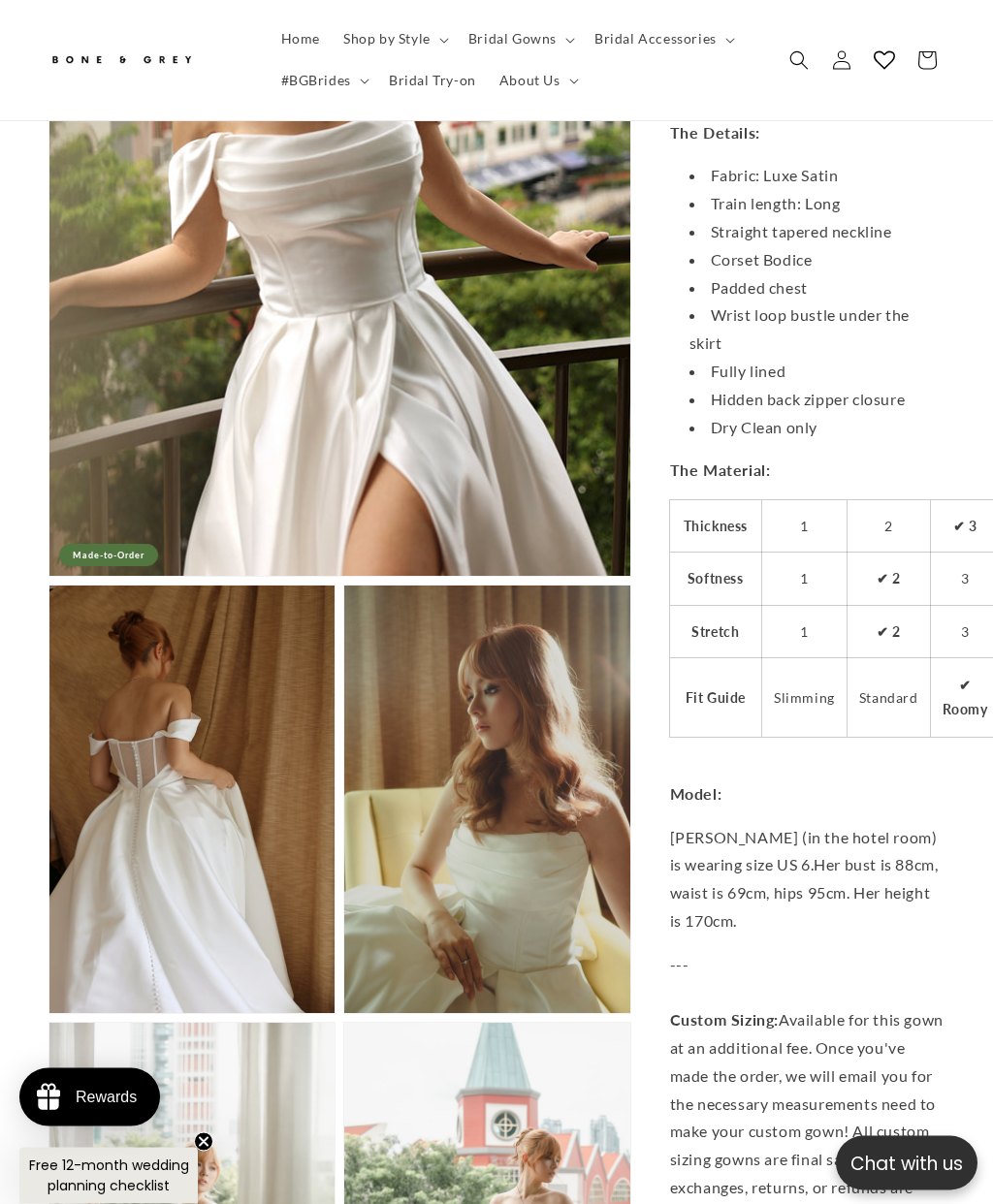
scroll to position [1957, 0]
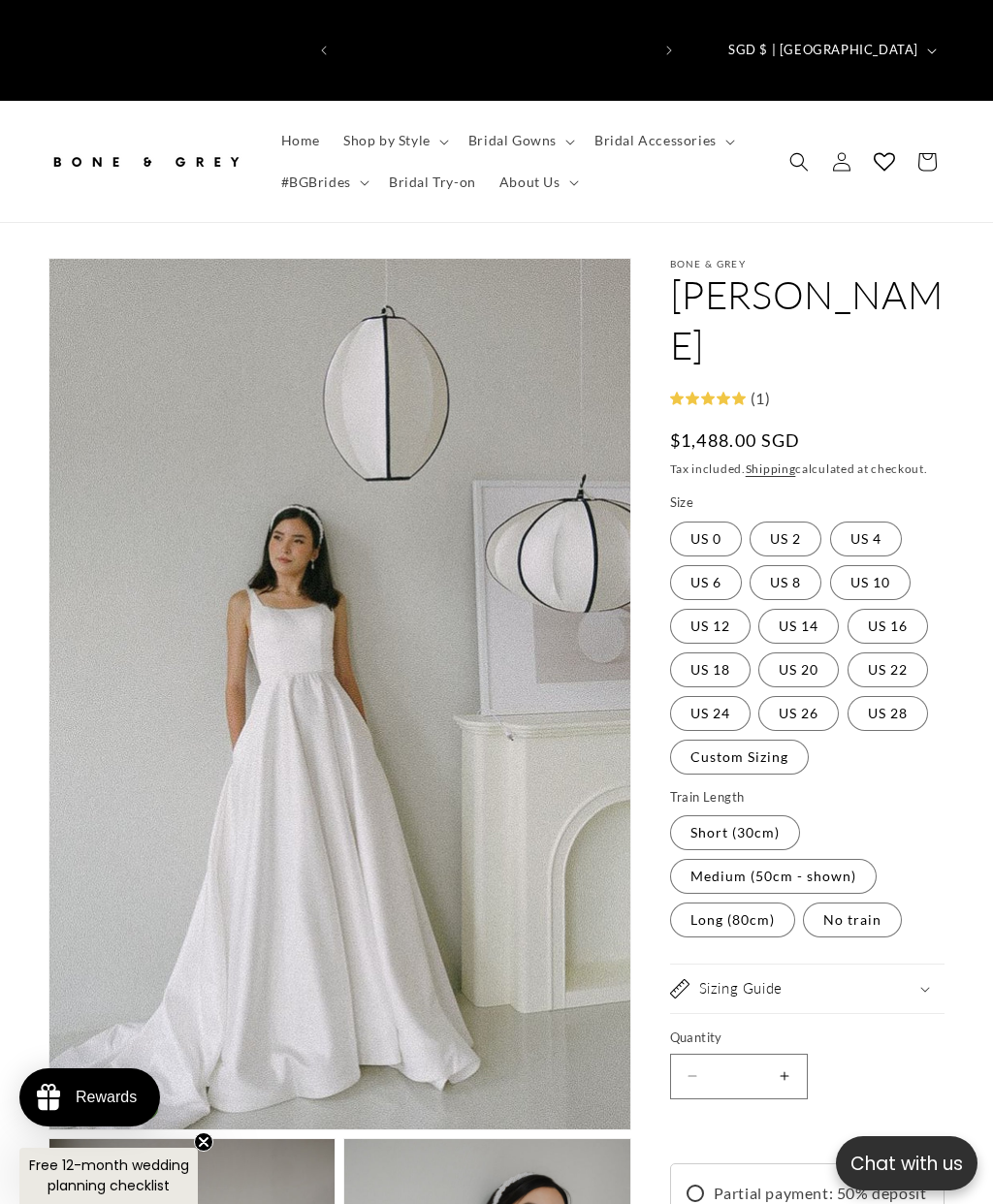
scroll to position [0, 310]
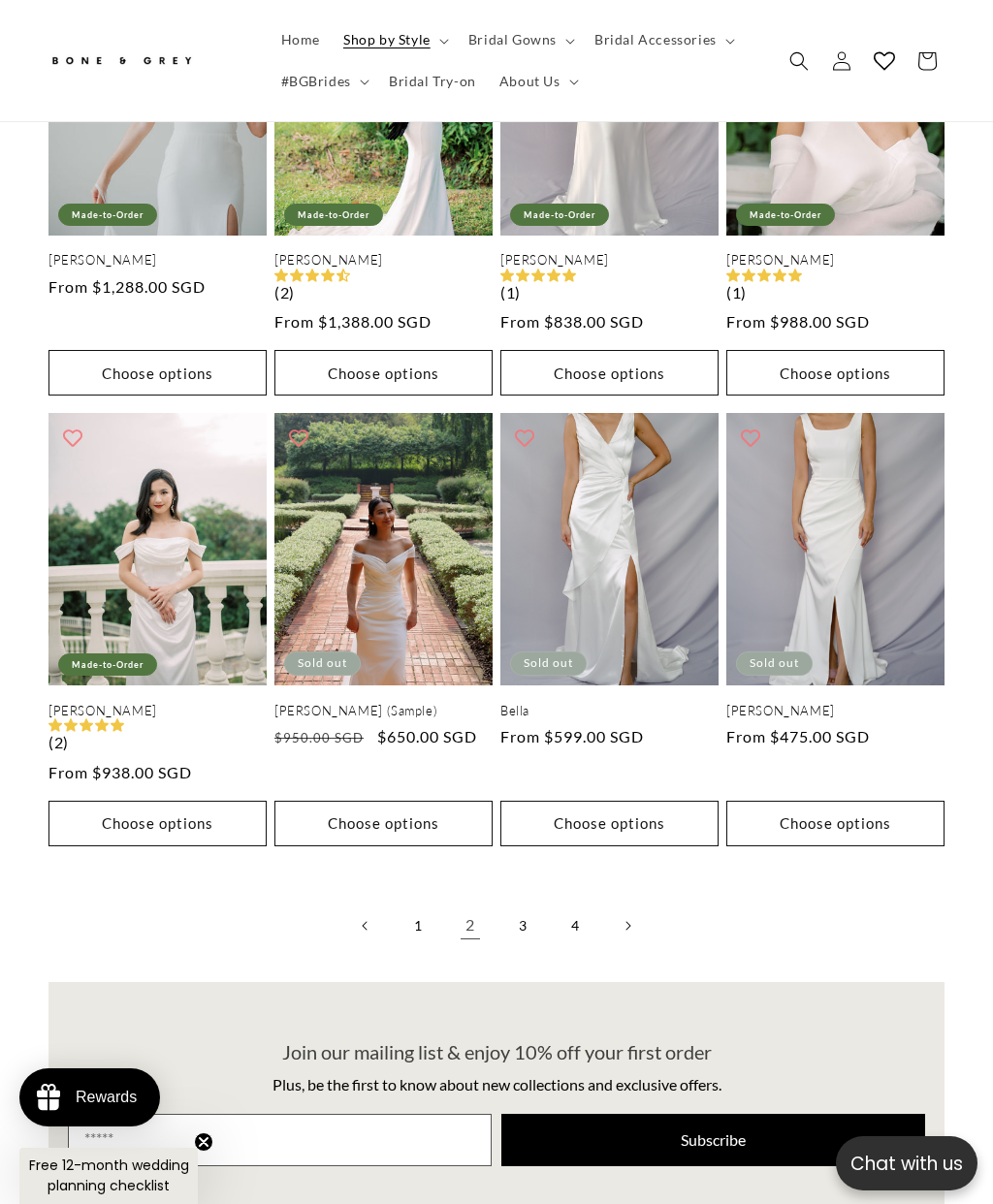
scroll to position [0, 310]
